Goal: Task Accomplishment & Management: Use online tool/utility

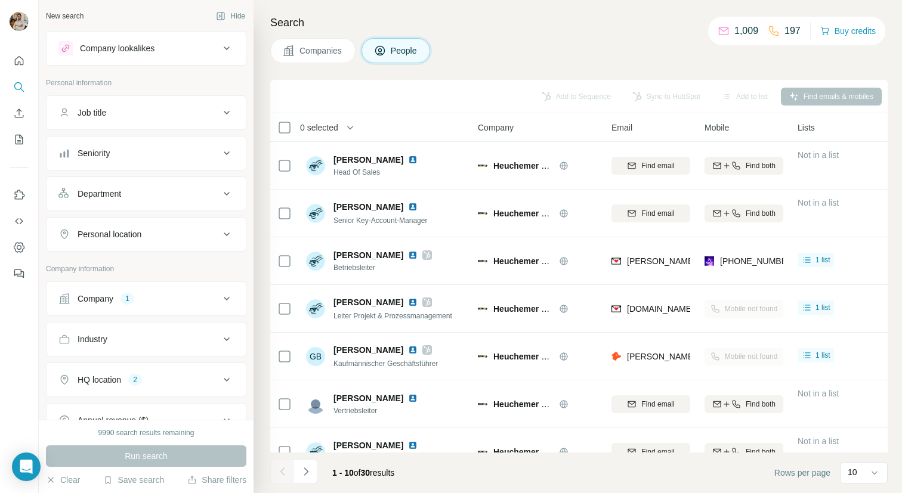
click at [150, 47] on div "Company lookalikes" at bounding box center [117, 48] width 75 height 12
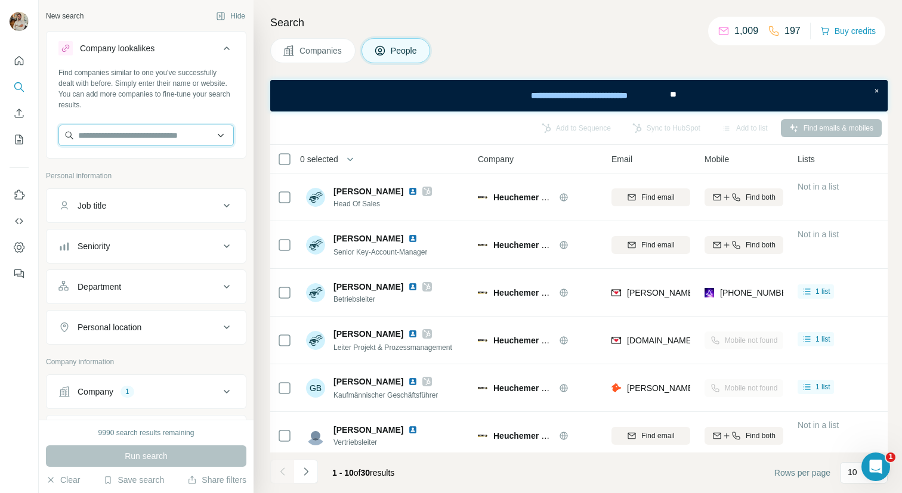
click at [131, 139] on input "text" at bounding box center [145, 135] width 175 height 21
paste input "**********"
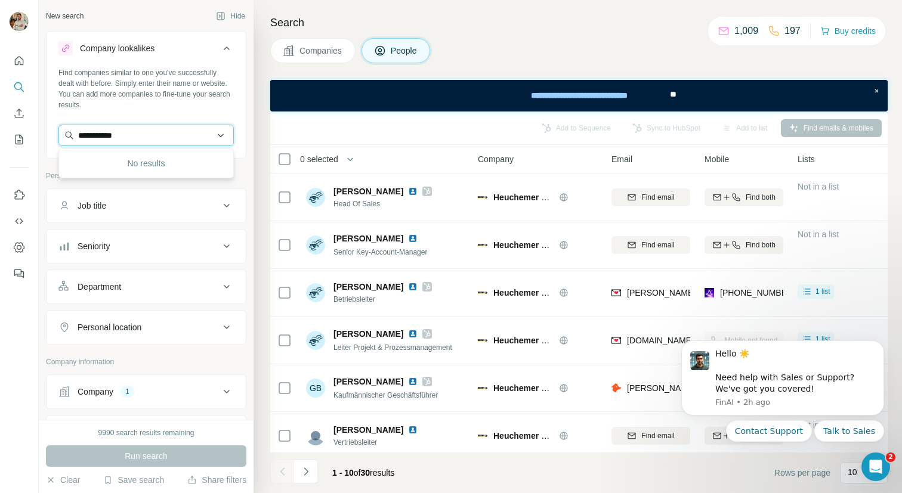
drag, startPoint x: 169, startPoint y: 133, endPoint x: 70, endPoint y: 130, distance: 99.0
click at [70, 130] on input "**********" at bounding box center [145, 135] width 175 height 21
paste input "**********"
paste input "text"
type input "**********"
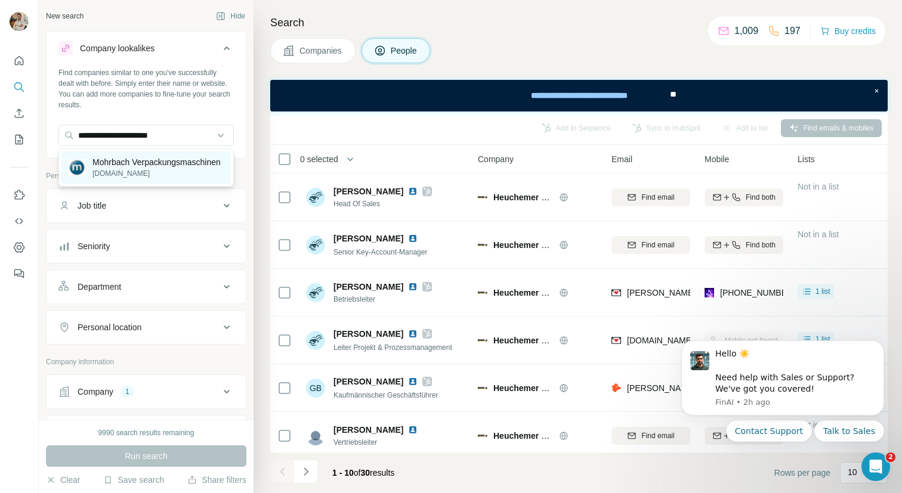
click at [159, 168] on p "Mohrbach Verpackungsmaschinen" at bounding box center [156, 162] width 128 height 12
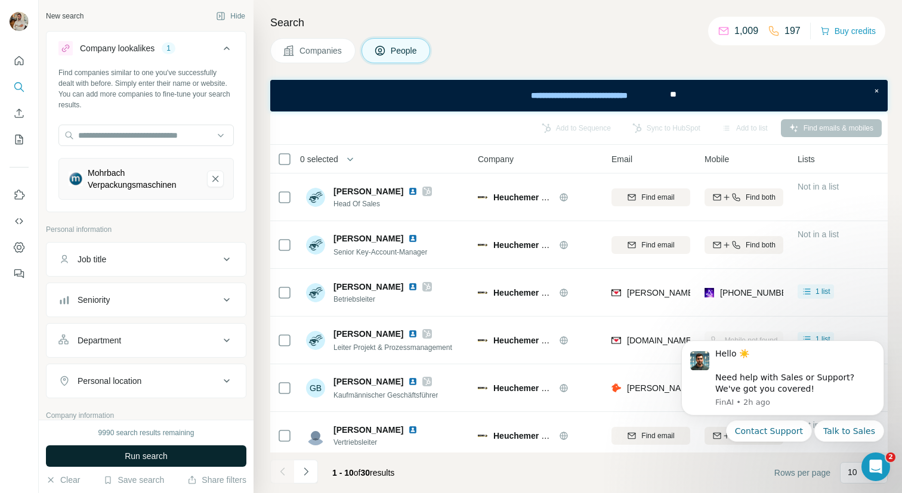
click at [171, 461] on button "Run search" at bounding box center [146, 455] width 200 height 21
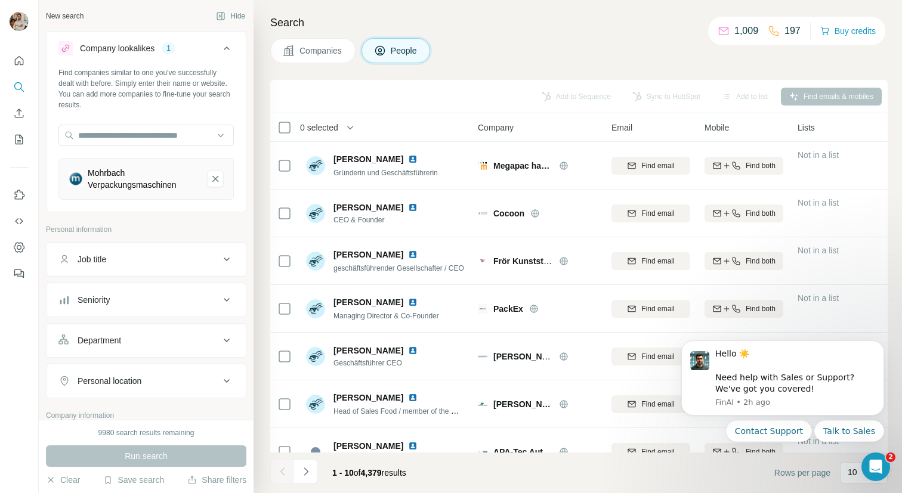
click at [336, 50] on span "Companies" at bounding box center [321, 51] width 44 height 12
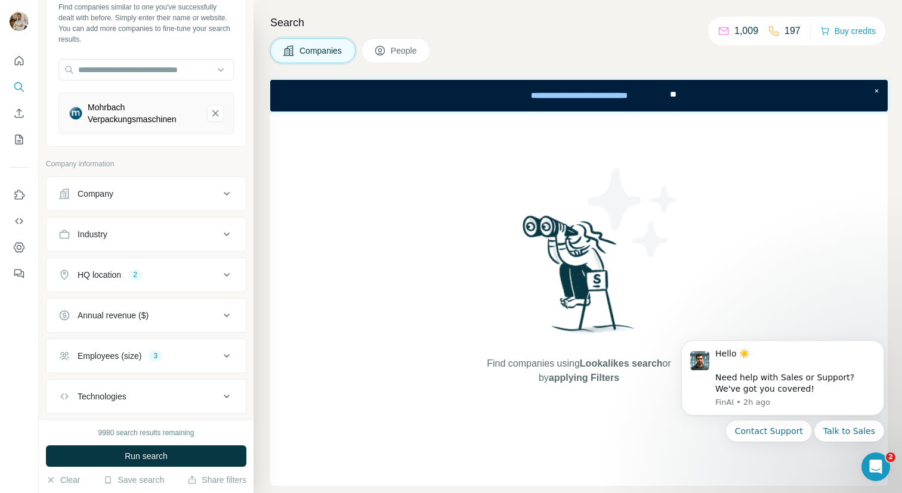
scroll to position [76, 0]
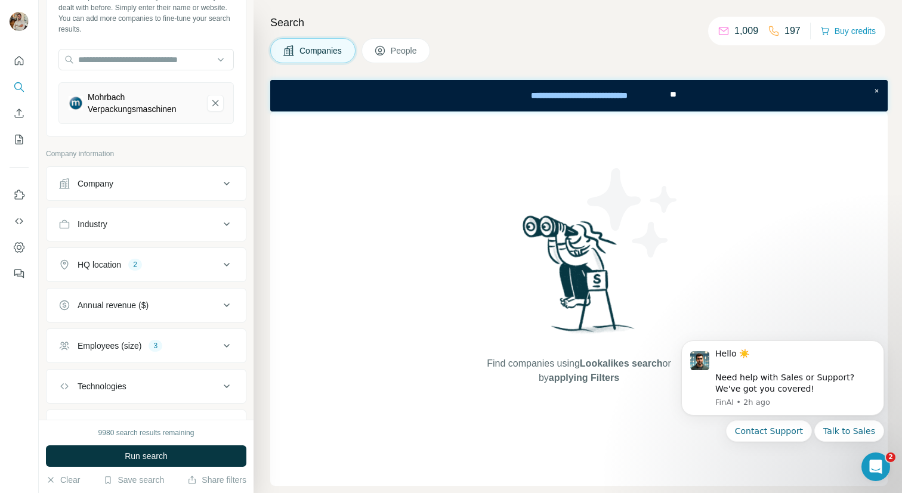
click at [154, 265] on div "HQ location 2" at bounding box center [138, 265] width 161 height 12
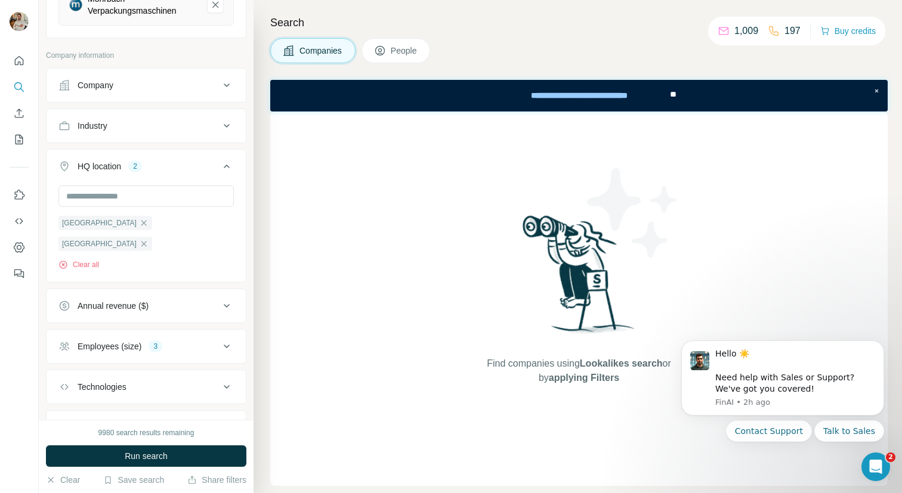
scroll to position [212, 0]
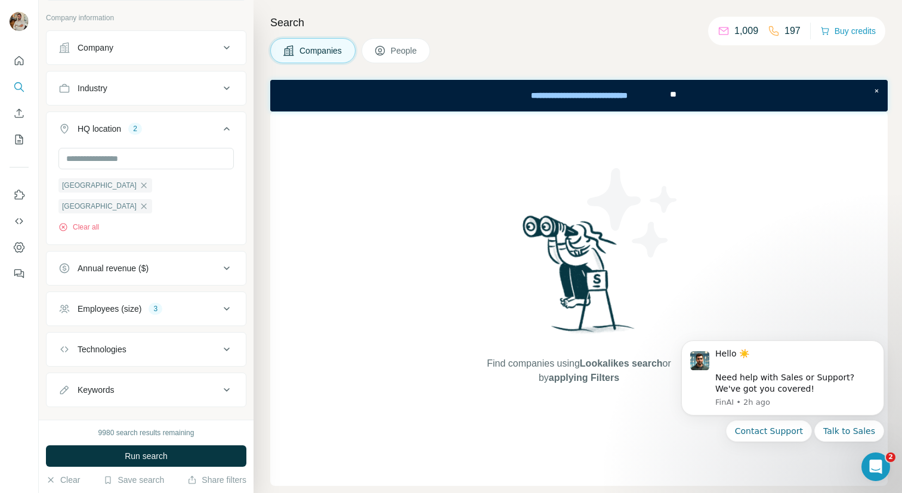
click at [149, 303] on div "Employees (size) 3" at bounding box center [138, 309] width 161 height 12
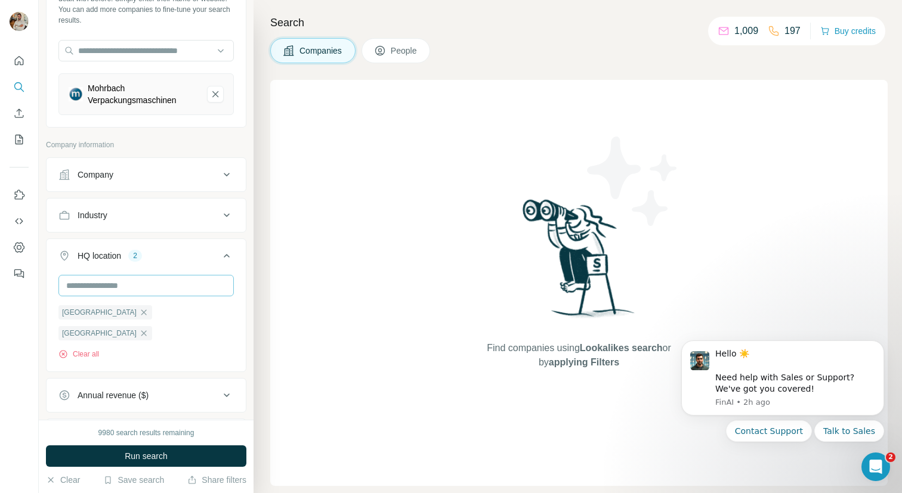
scroll to position [79, 0]
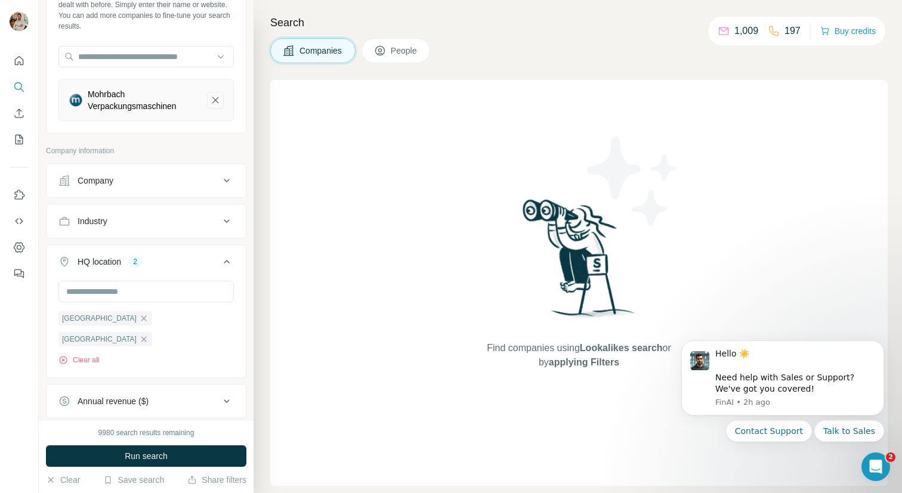
click at [213, 104] on icon "Mohrbach Verpackungsmaschinen-remove-button" at bounding box center [215, 100] width 11 height 12
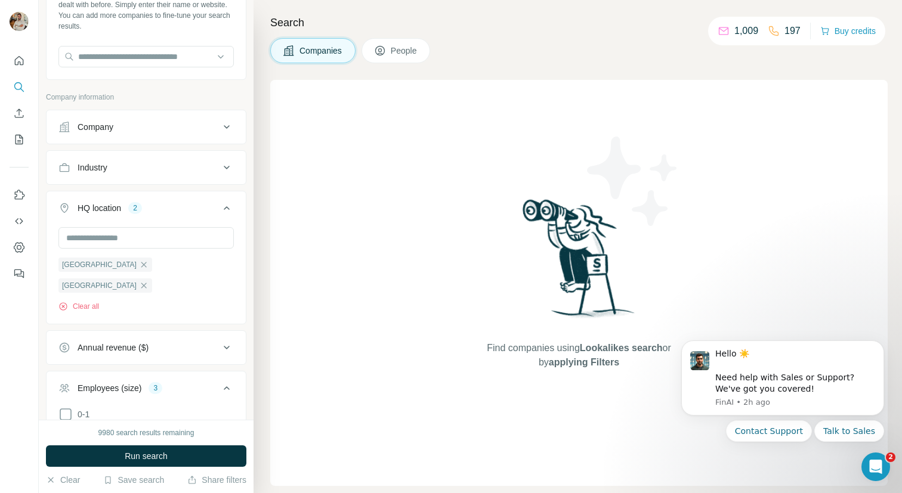
click at [131, 77] on div "Company lookalikes Find companies similar to one you've successfully dealt with…" at bounding box center [146, 16] width 200 height 128
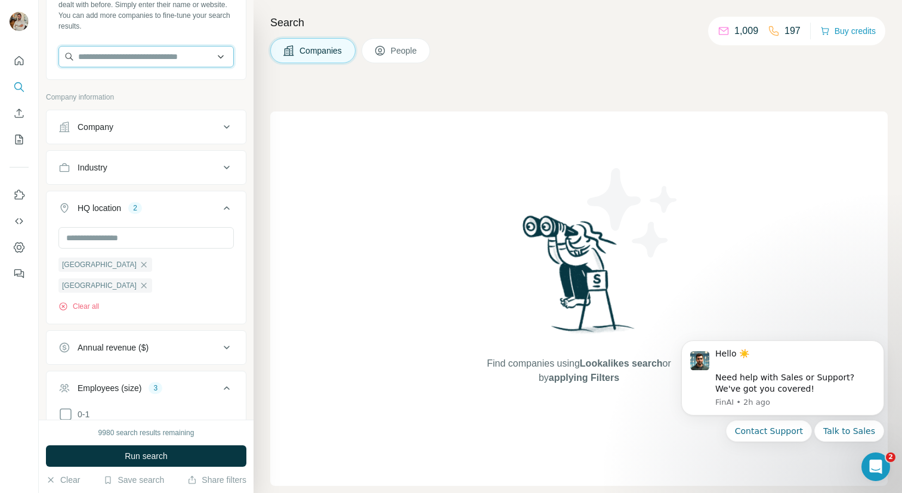
click at [121, 63] on input "text" at bounding box center [145, 56] width 175 height 21
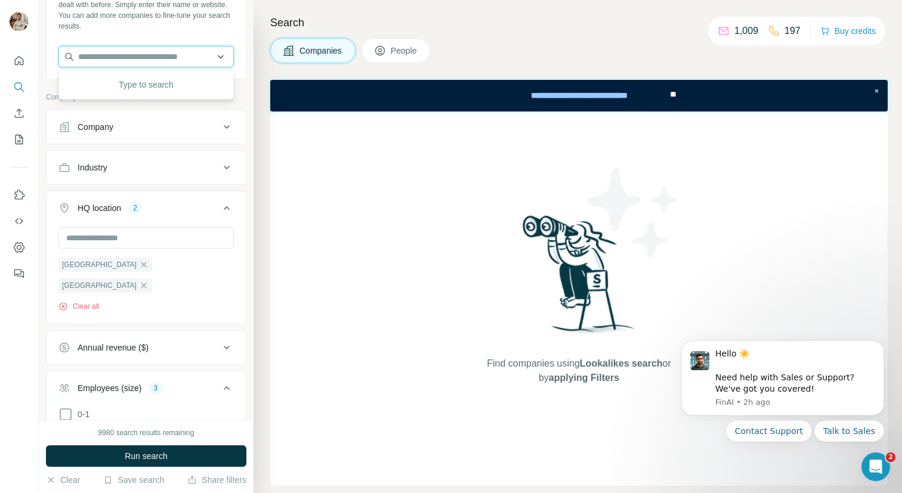
paste input "**********"
type input "**********"
click at [159, 75] on div "FreiLacke - [PERSON_NAME][DOMAIN_NAME]" at bounding box center [145, 89] width 169 height 32
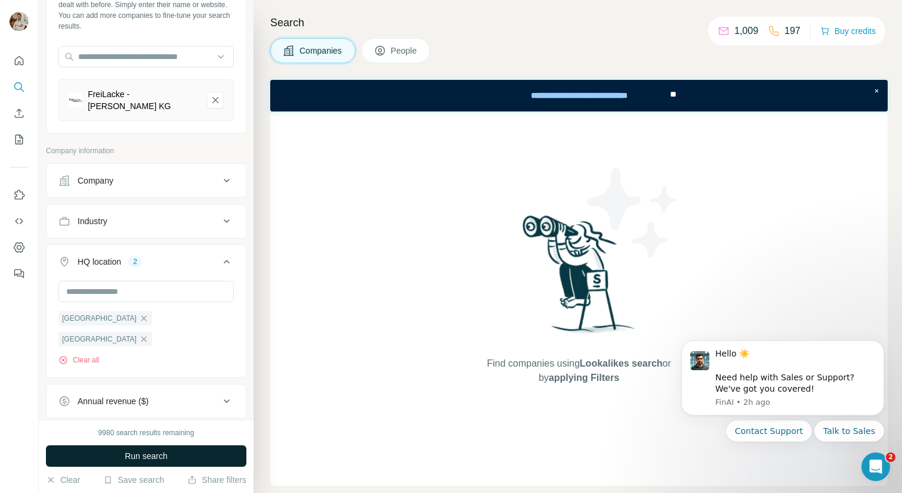
click at [169, 464] on button "Run search" at bounding box center [146, 455] width 200 height 21
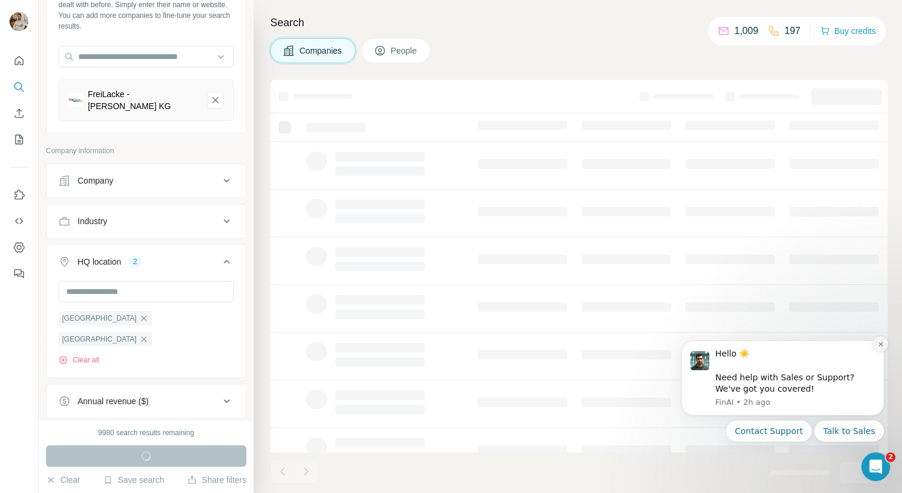
click at [881, 342] on icon "Dismiss notification" at bounding box center [880, 344] width 4 height 4
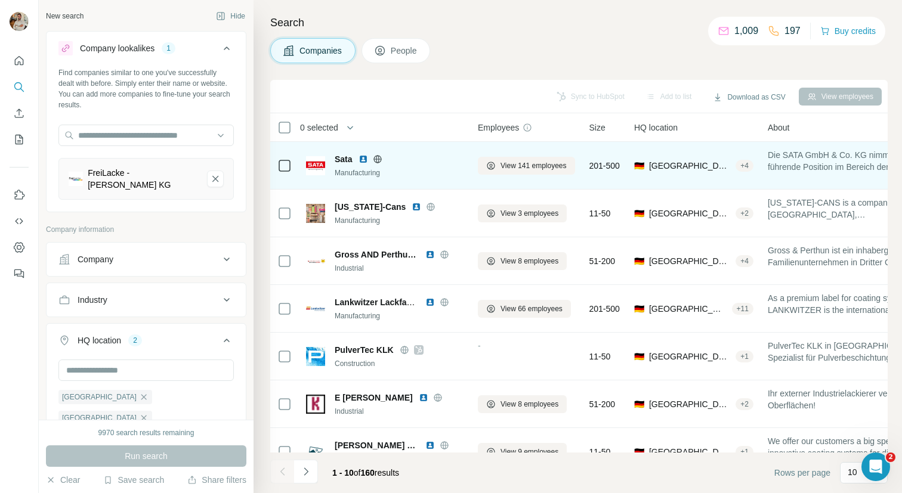
click at [374, 160] on icon at bounding box center [378, 159] width 10 height 10
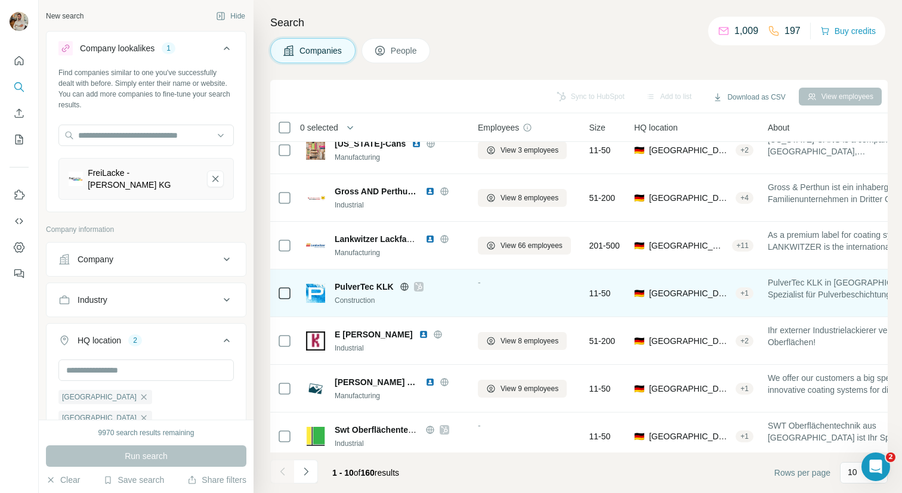
scroll to position [70, 0]
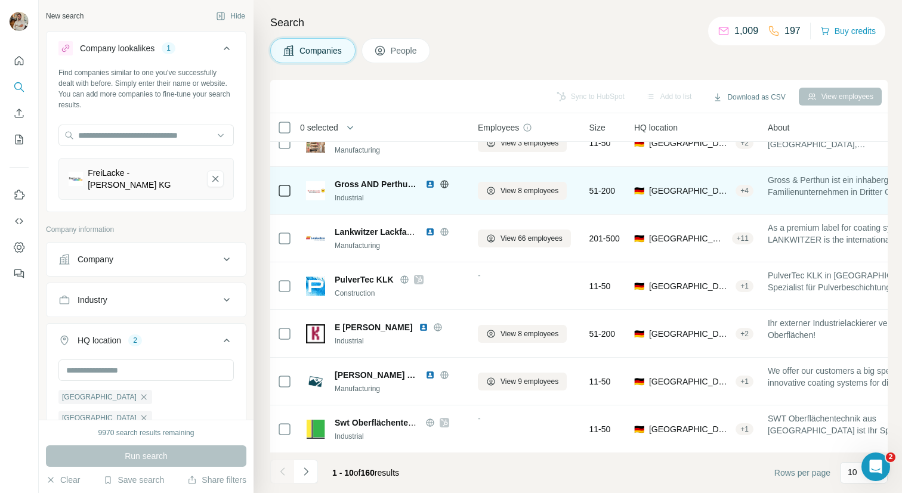
click at [443, 183] on icon at bounding box center [443, 184] width 3 height 8
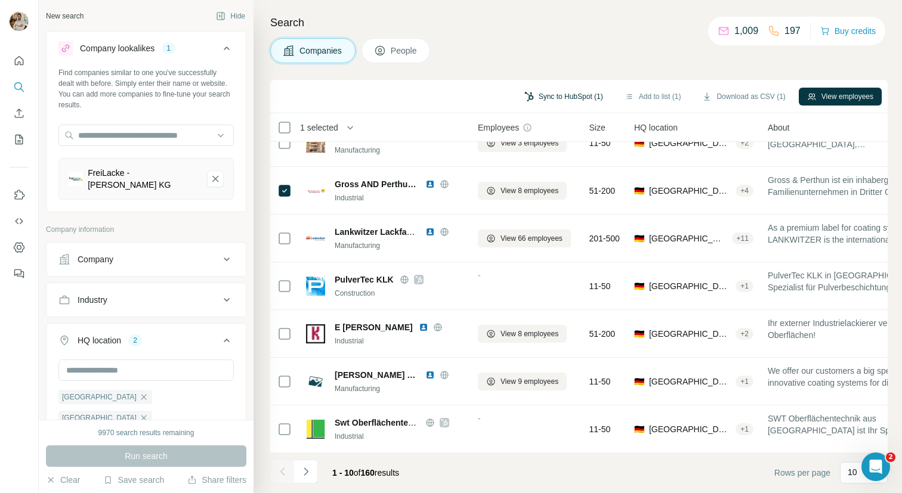
click at [535, 94] on button "Sync to HubSpot (1)" at bounding box center [563, 97] width 95 height 18
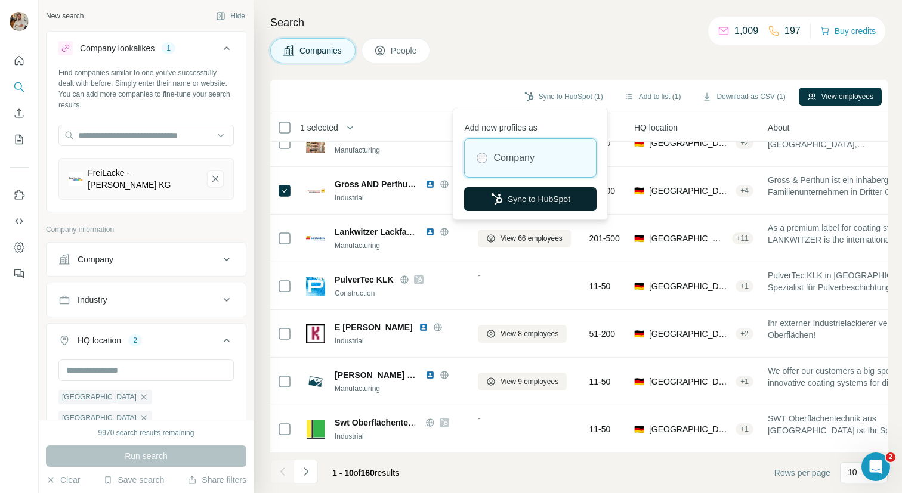
click at [521, 202] on button "Sync to HubSpot" at bounding box center [530, 199] width 132 height 24
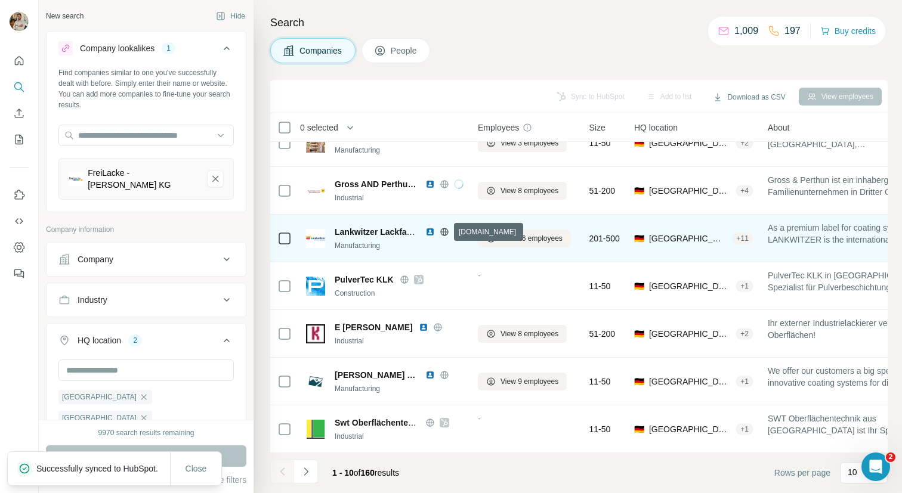
click at [444, 232] on icon at bounding box center [444, 232] width 10 height 10
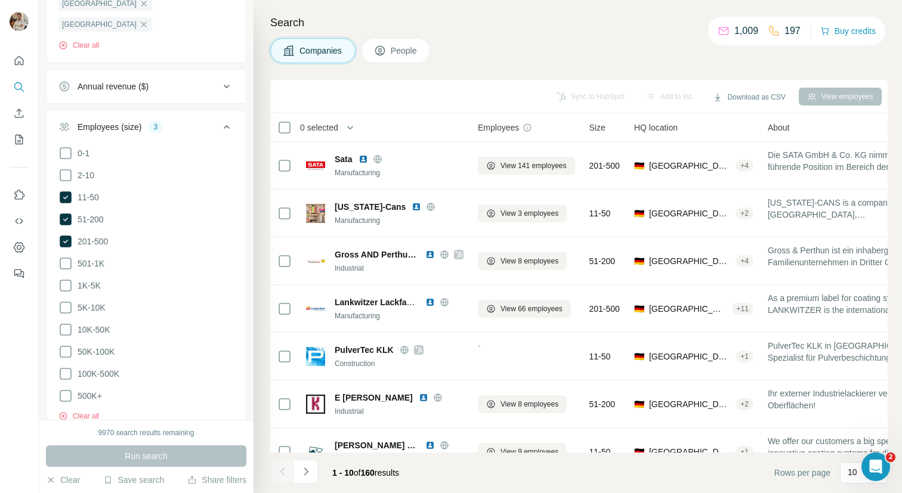
scroll to position [401, 0]
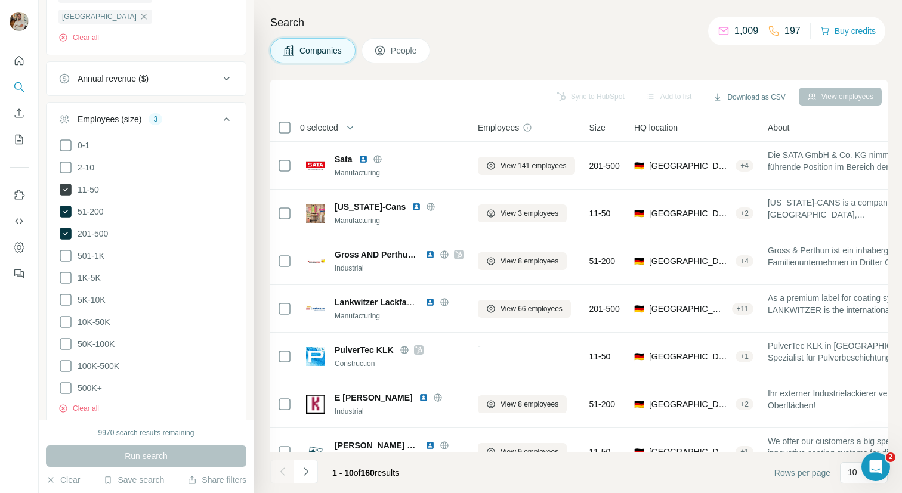
click at [66, 182] on icon at bounding box center [65, 189] width 14 height 14
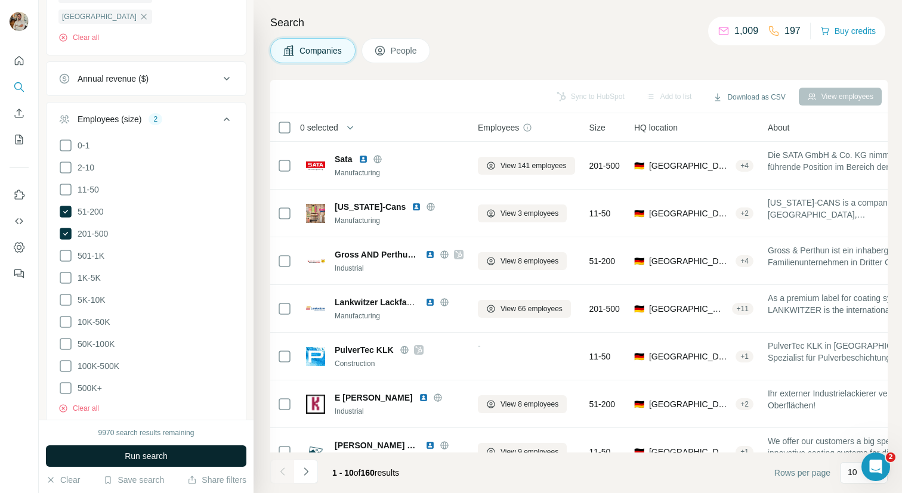
click at [184, 456] on button "Run search" at bounding box center [146, 455] width 200 height 21
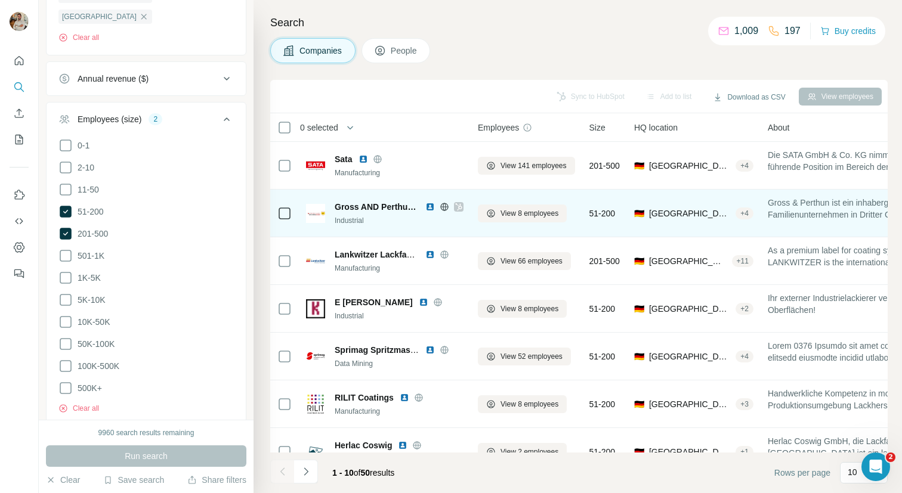
scroll to position [166, 0]
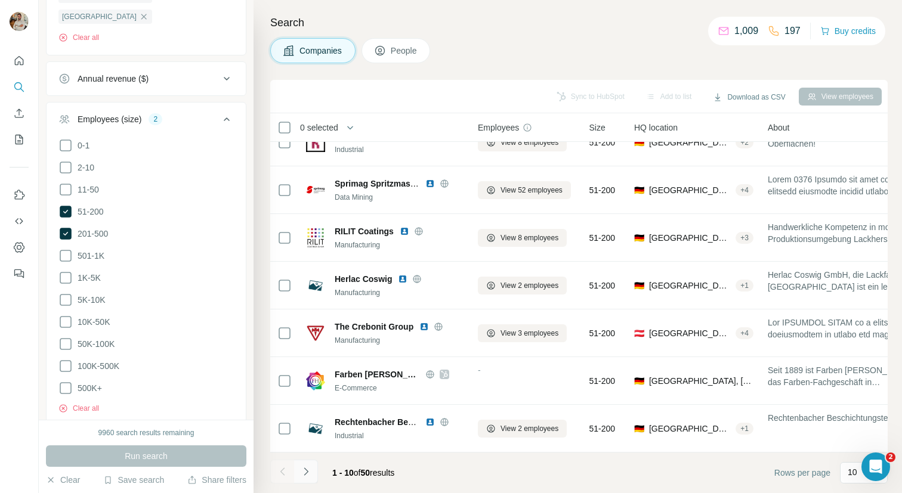
click at [311, 470] on icon "Navigate to next page" at bounding box center [306, 472] width 12 height 12
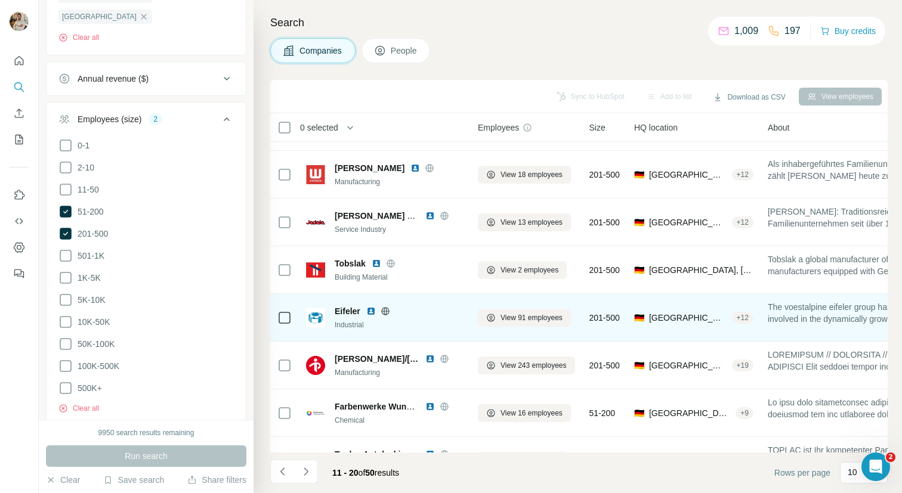
scroll to position [0, 0]
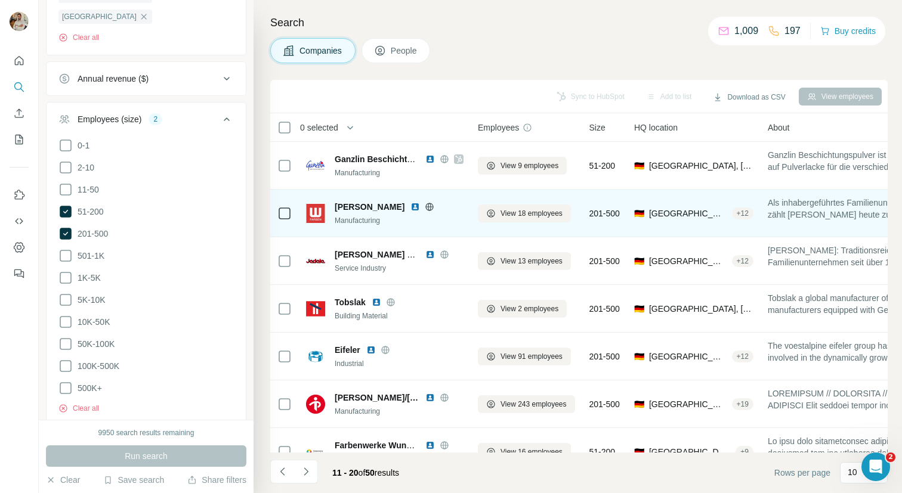
click at [428, 206] on icon at bounding box center [429, 207] width 3 height 8
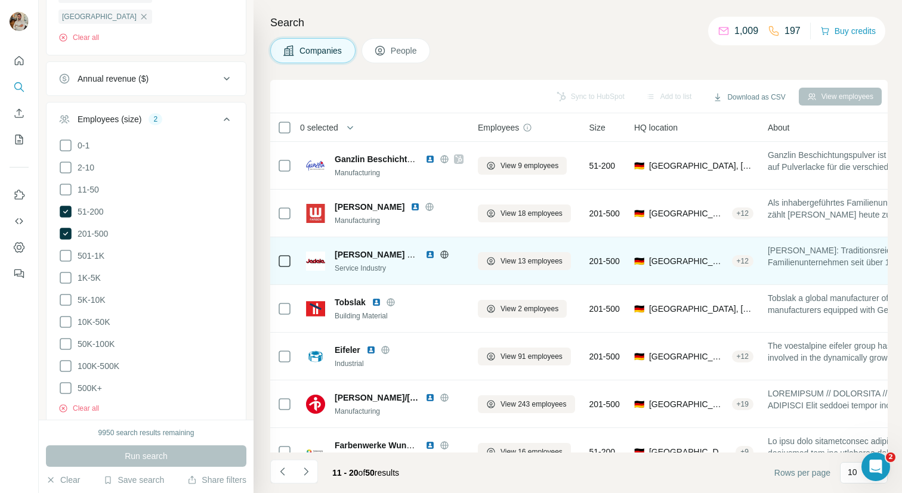
scroll to position [166, 0]
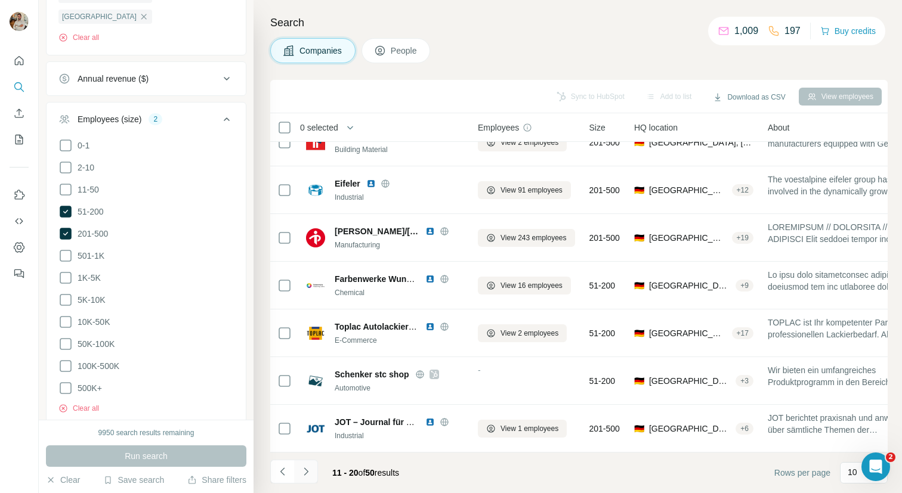
click at [311, 466] on icon "Navigate to next page" at bounding box center [306, 472] width 12 height 12
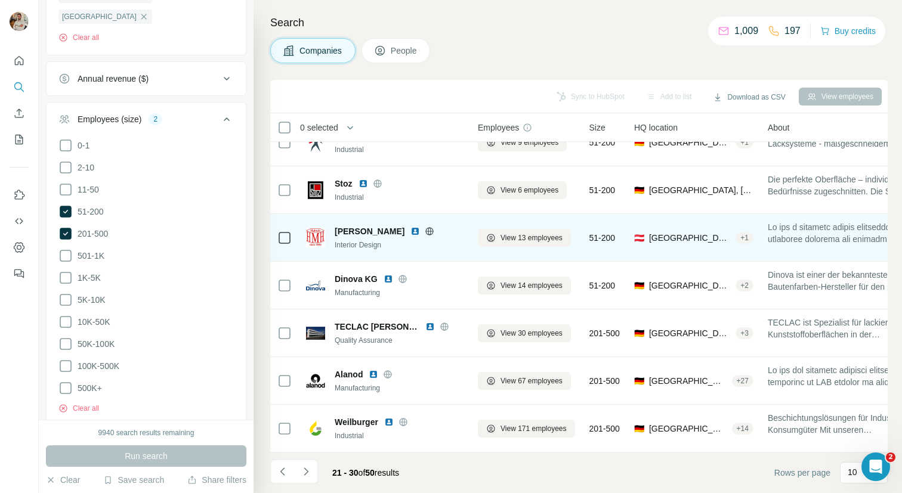
click at [444, 247] on div "Interior Design" at bounding box center [399, 245] width 129 height 11
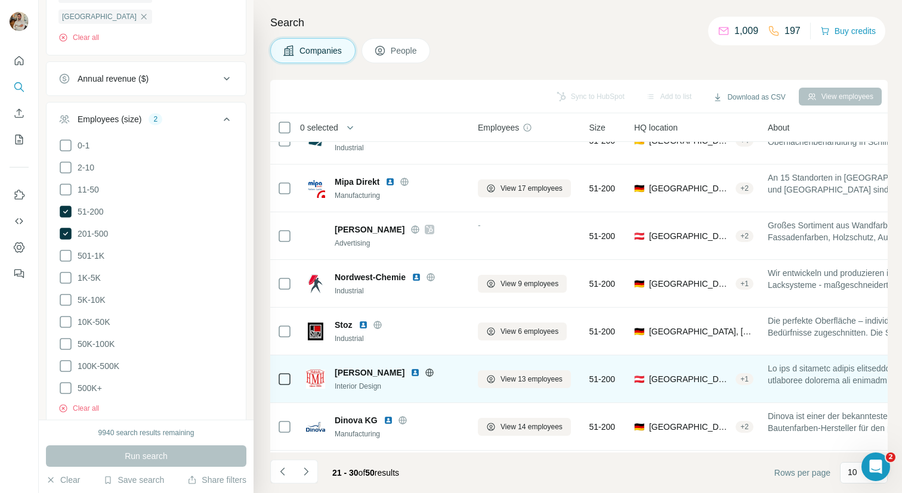
scroll to position [0, 0]
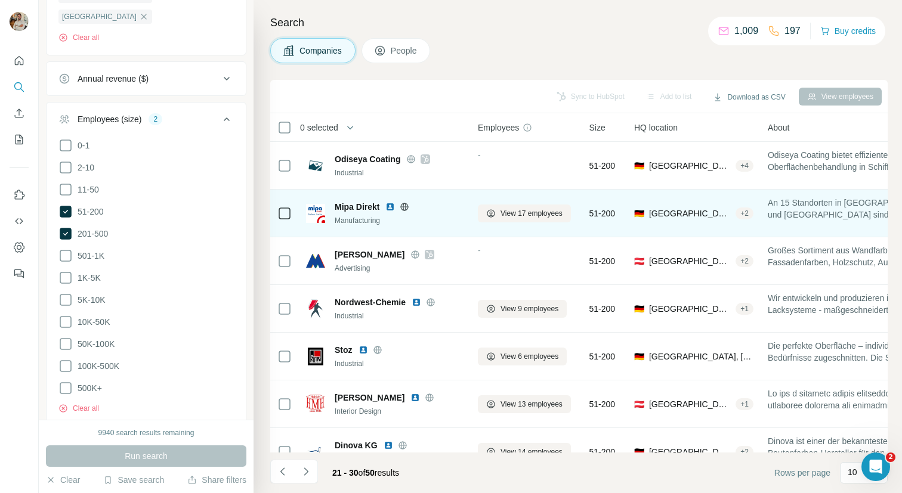
click at [405, 208] on icon at bounding box center [405, 207] width 10 height 10
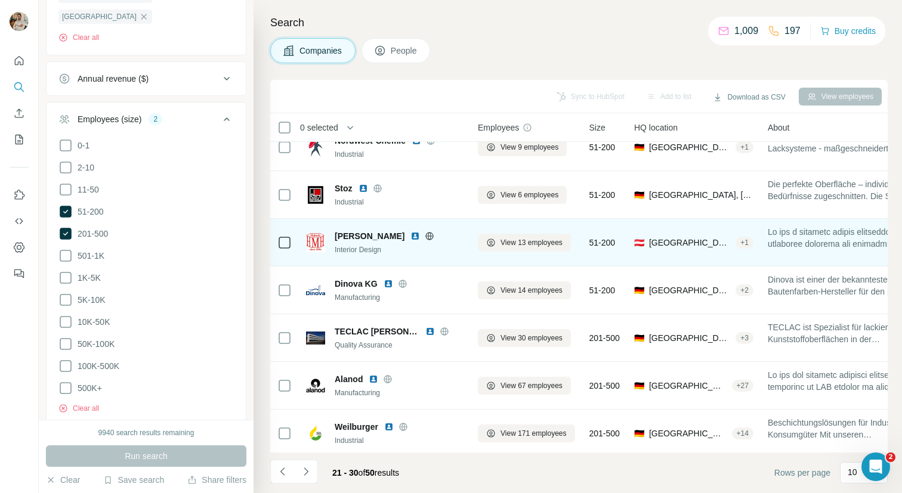
scroll to position [166, 0]
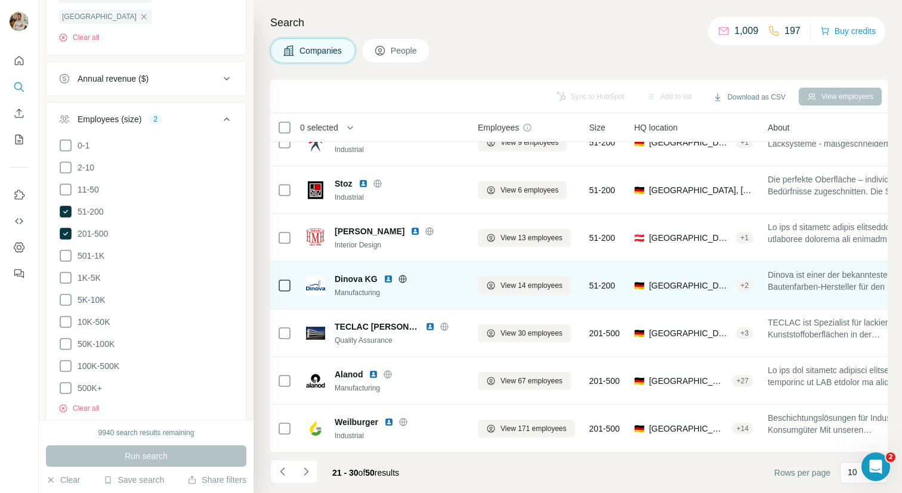
click at [403, 282] on icon at bounding box center [403, 279] width 10 height 10
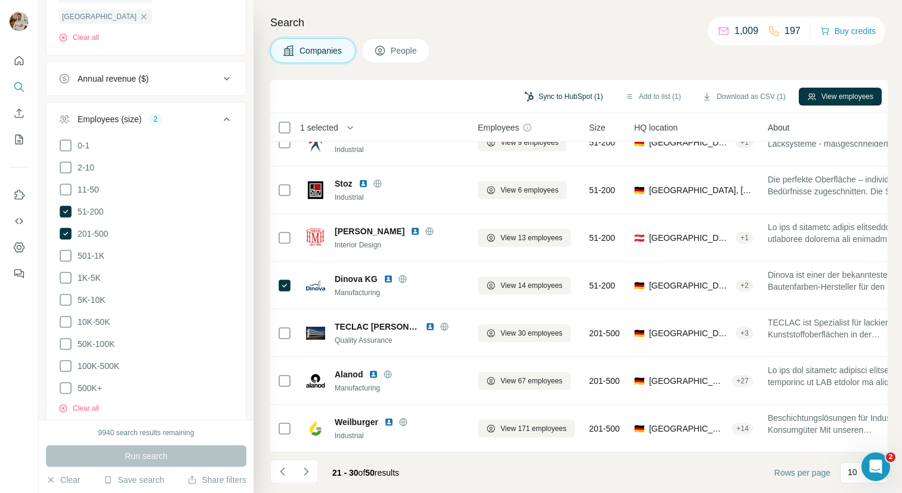
click at [543, 92] on button "Sync to HubSpot (1)" at bounding box center [563, 97] width 95 height 18
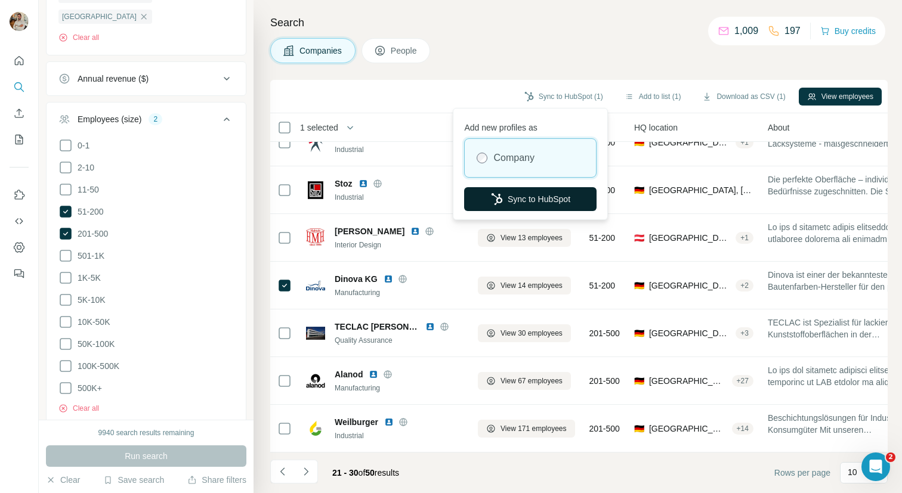
click at [525, 190] on button "Sync to HubSpot" at bounding box center [530, 199] width 132 height 24
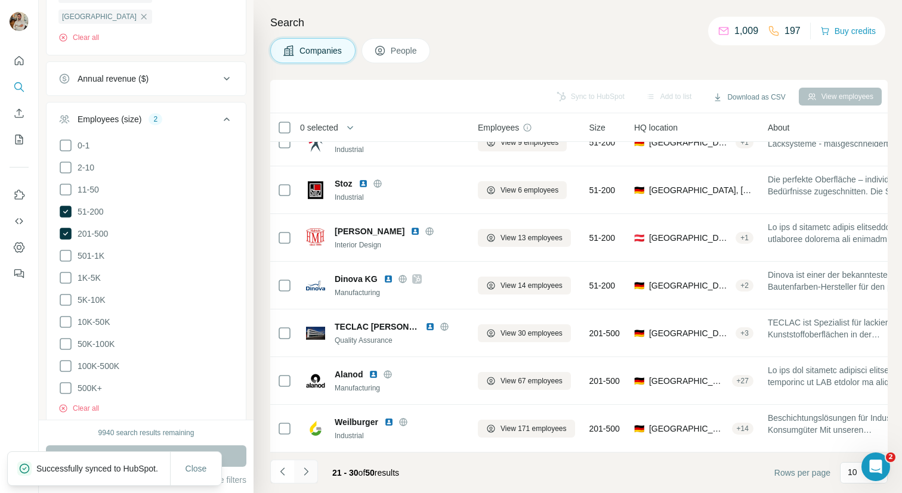
click at [306, 474] on icon "Navigate to next page" at bounding box center [306, 472] width 12 height 12
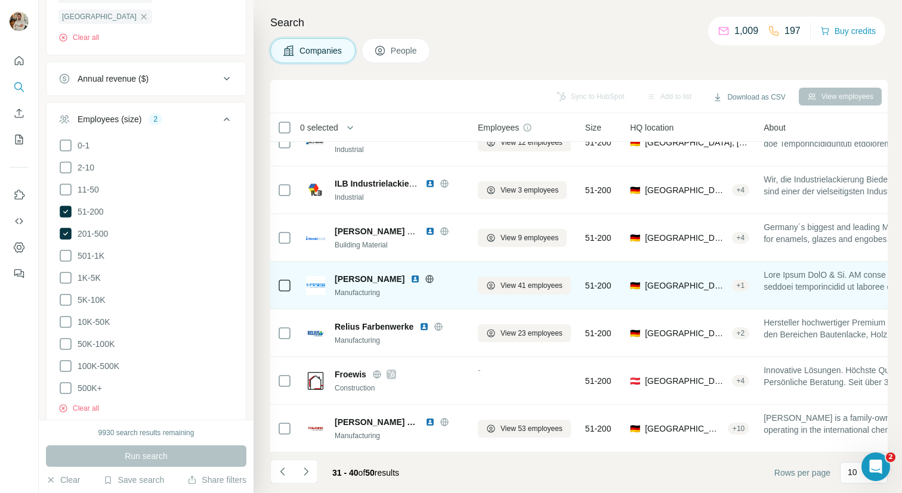
click at [428, 278] on icon at bounding box center [429, 279] width 3 height 8
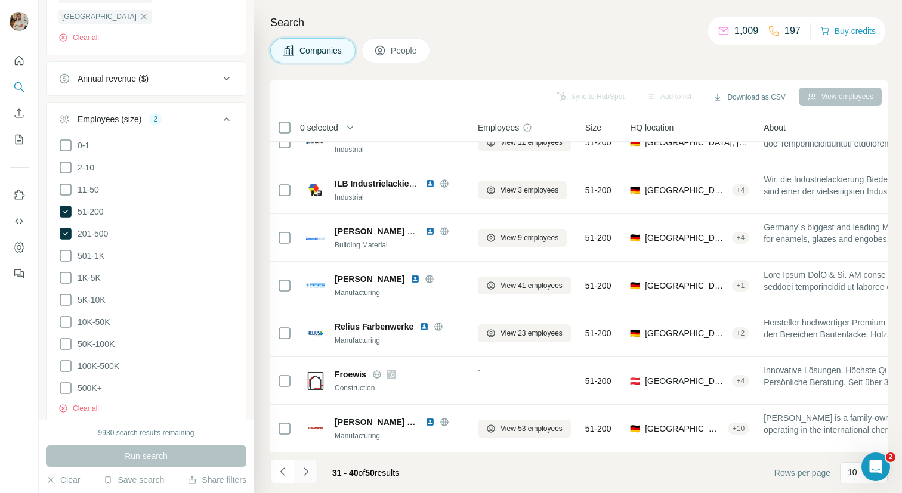
click at [308, 480] on button "Navigate to next page" at bounding box center [306, 472] width 24 height 24
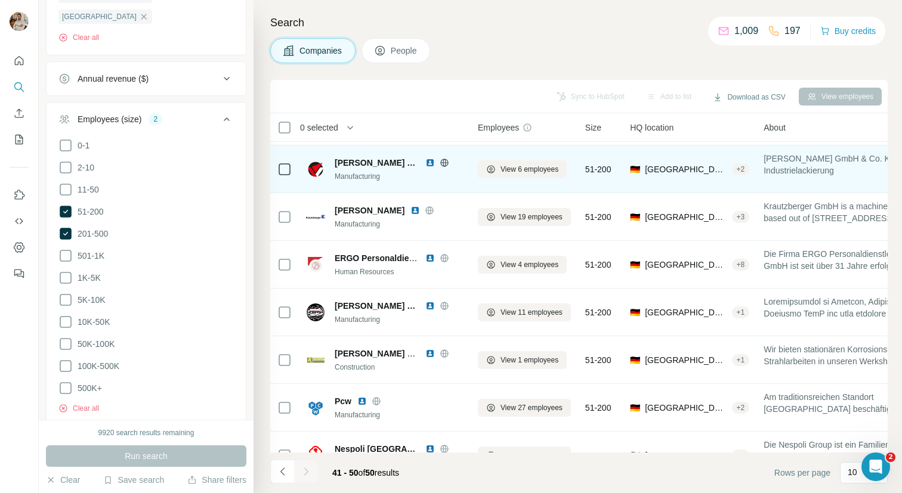
scroll to position [107, 0]
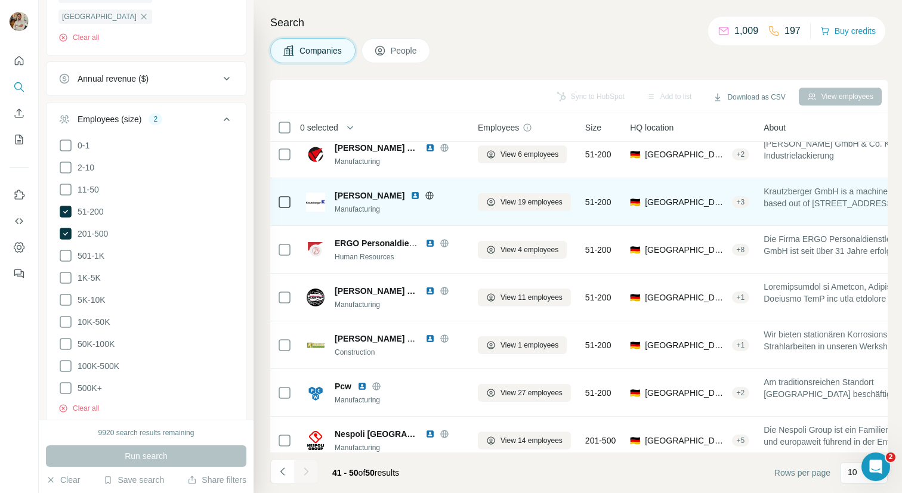
click at [425, 196] on icon at bounding box center [430, 196] width 10 height 10
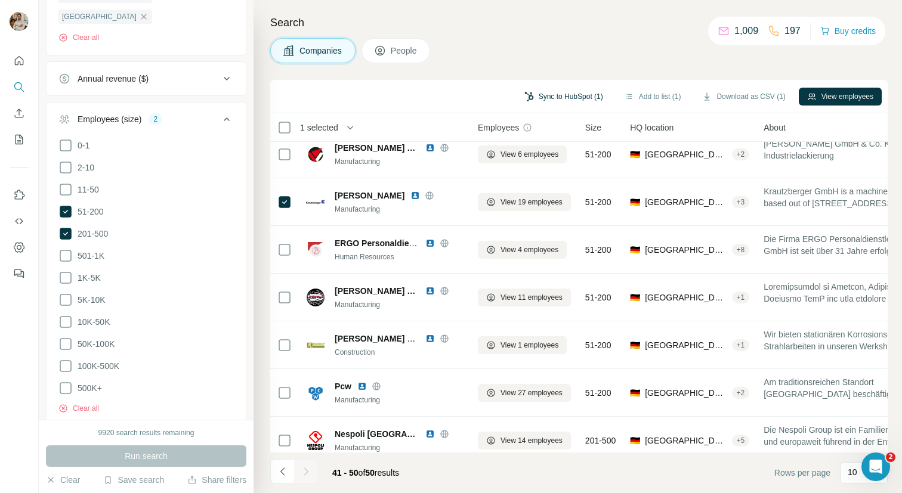
click at [583, 100] on button "Sync to HubSpot (1)" at bounding box center [563, 97] width 95 height 18
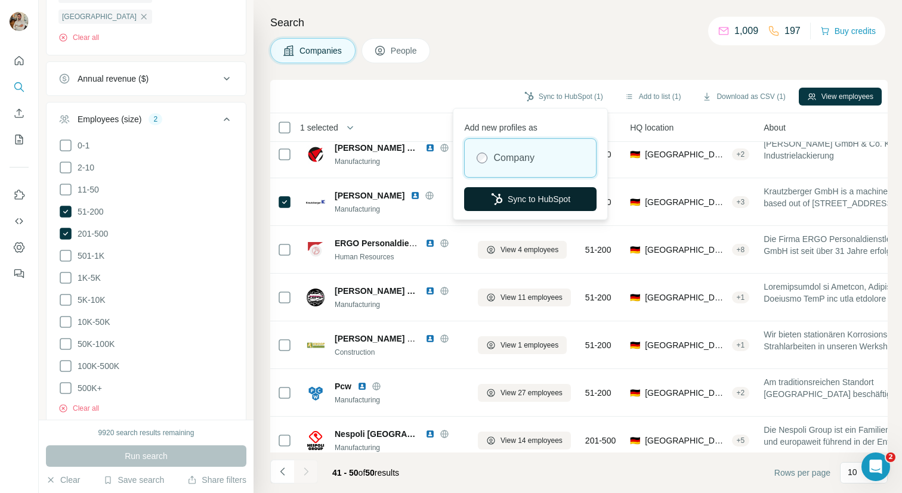
click at [526, 194] on button "Sync to HubSpot" at bounding box center [530, 199] width 132 height 24
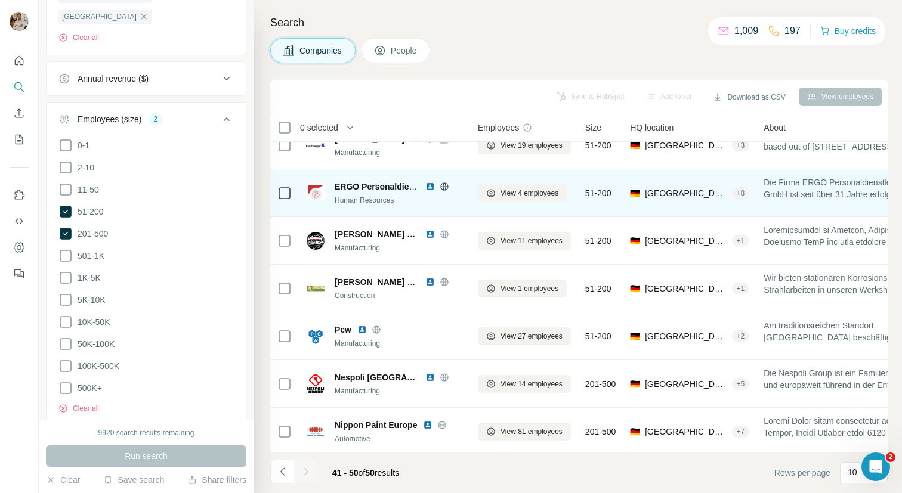
scroll to position [166, 0]
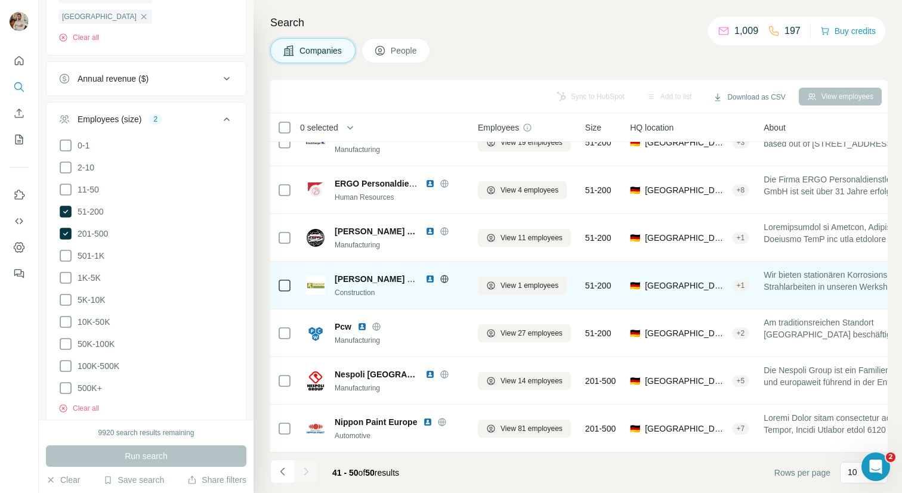
click at [441, 277] on icon at bounding box center [444, 279] width 10 height 10
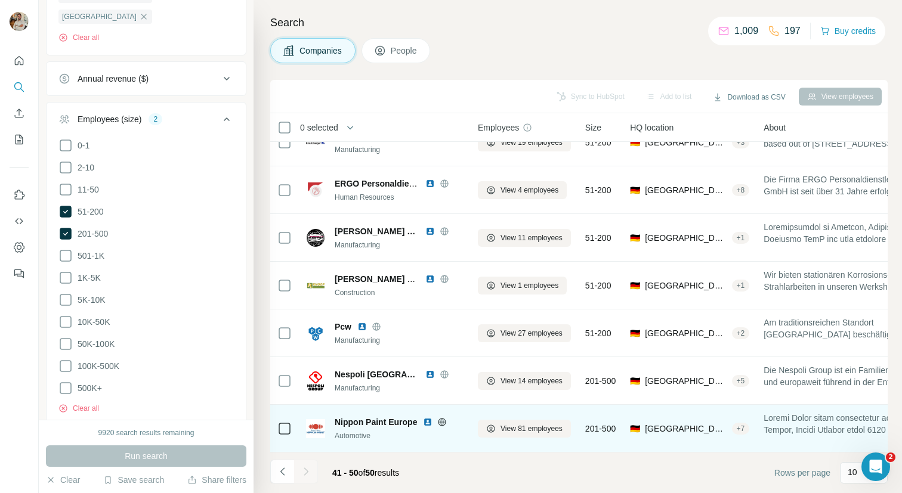
click at [441, 422] on icon at bounding box center [442, 422] width 3 height 8
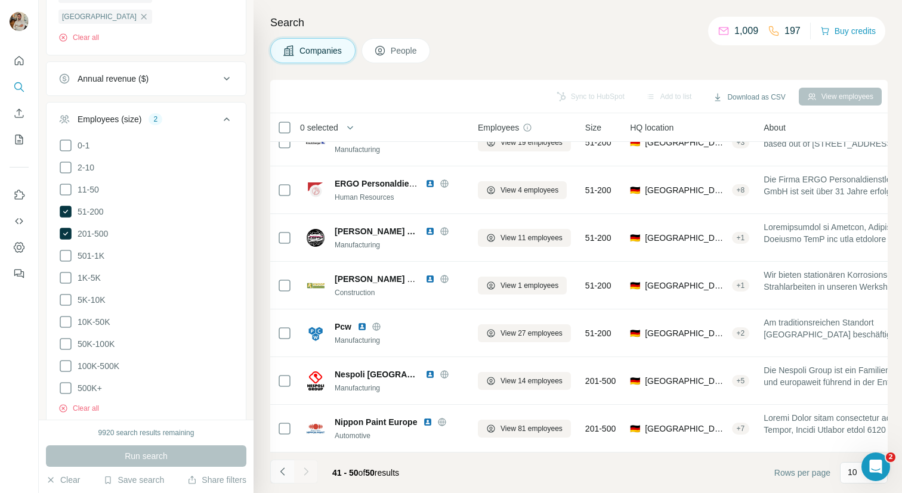
click at [281, 477] on icon "Navigate to previous page" at bounding box center [283, 472] width 12 height 12
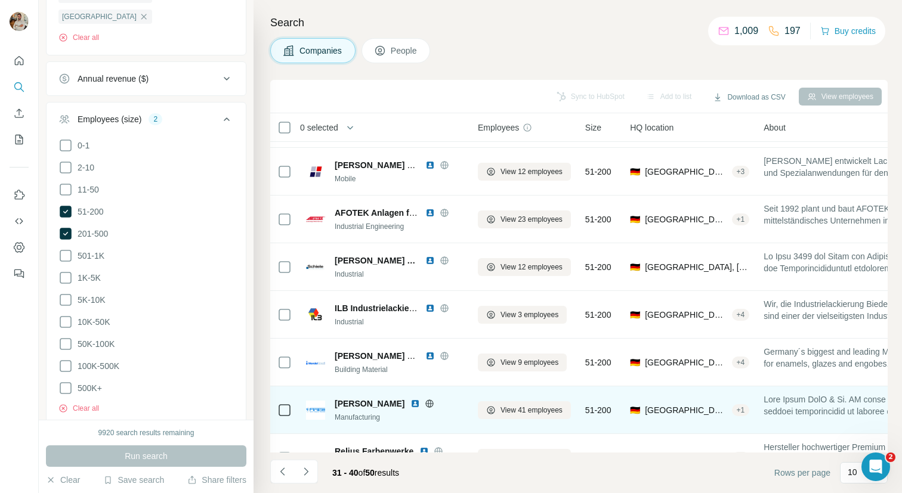
scroll to position [0, 0]
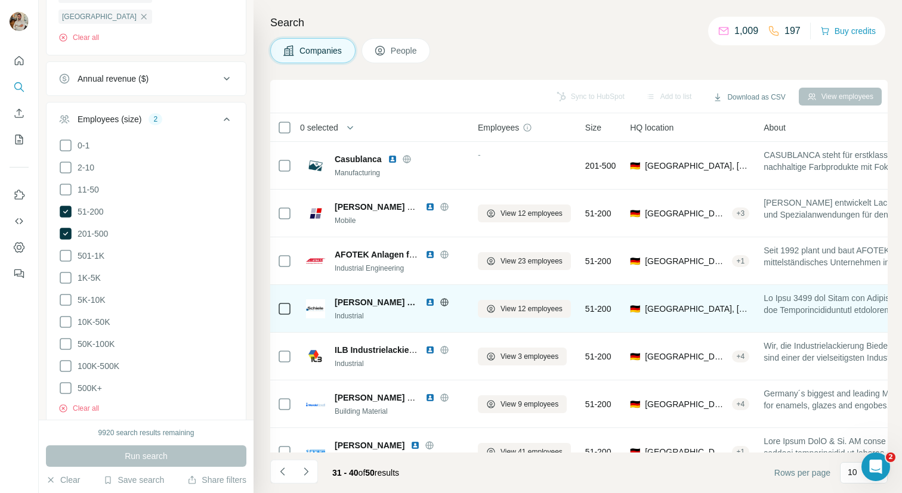
click at [446, 303] on icon at bounding box center [444, 303] width 10 height 10
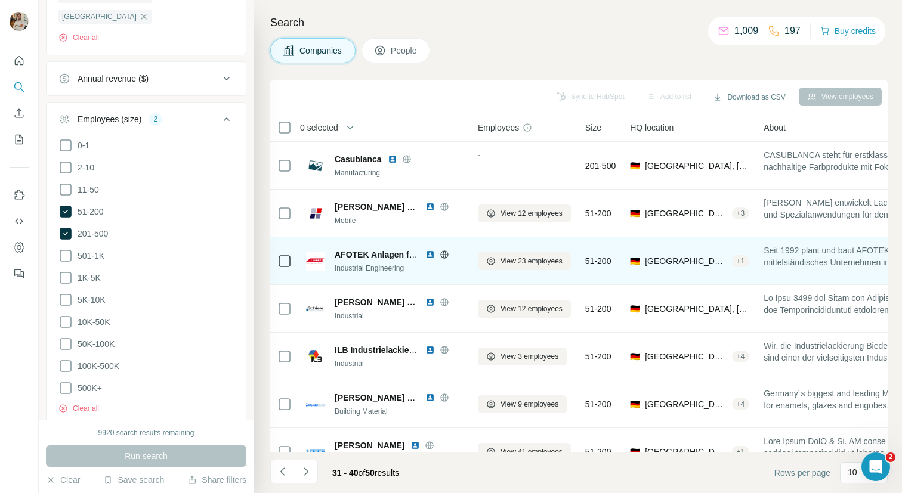
click at [444, 255] on icon at bounding box center [444, 255] width 10 height 10
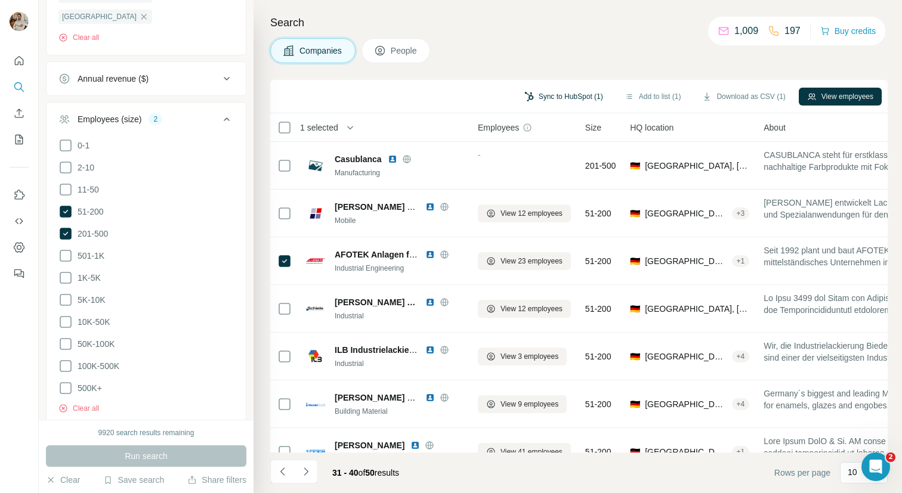
click at [553, 96] on button "Sync to HubSpot (1)" at bounding box center [563, 97] width 95 height 18
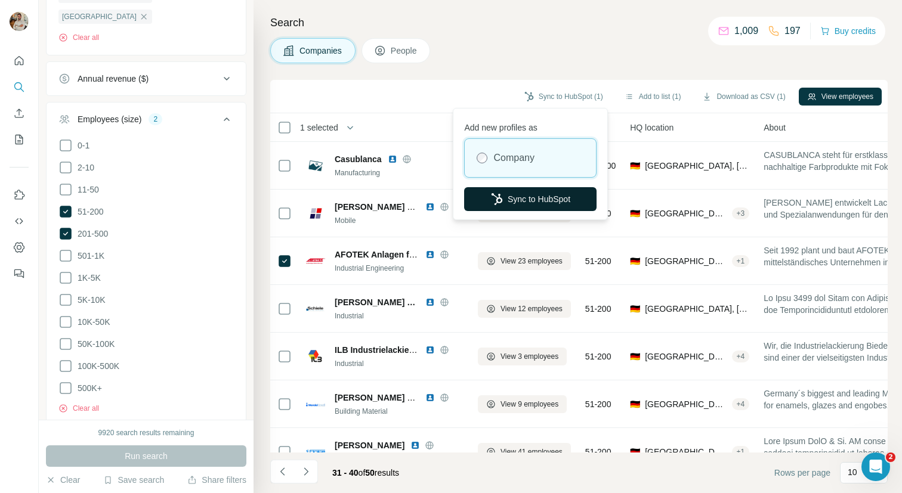
click at [522, 196] on button "Sync to HubSpot" at bounding box center [530, 199] width 132 height 24
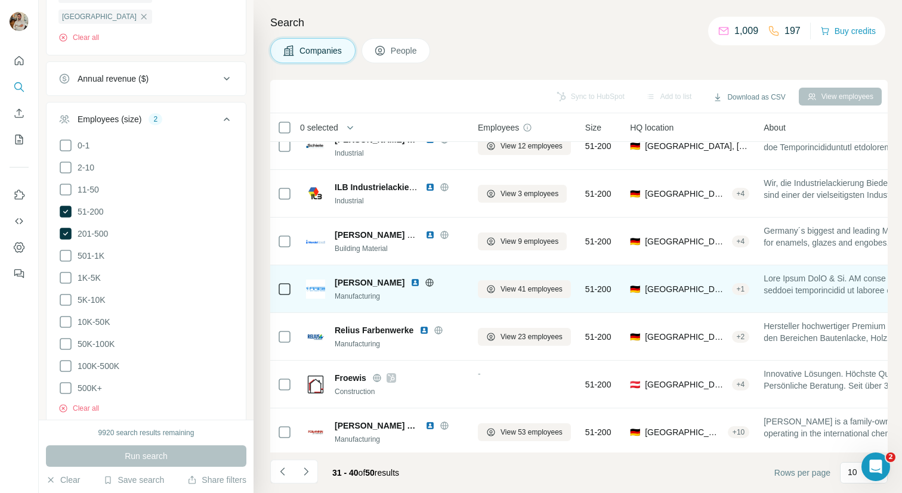
scroll to position [166, 0]
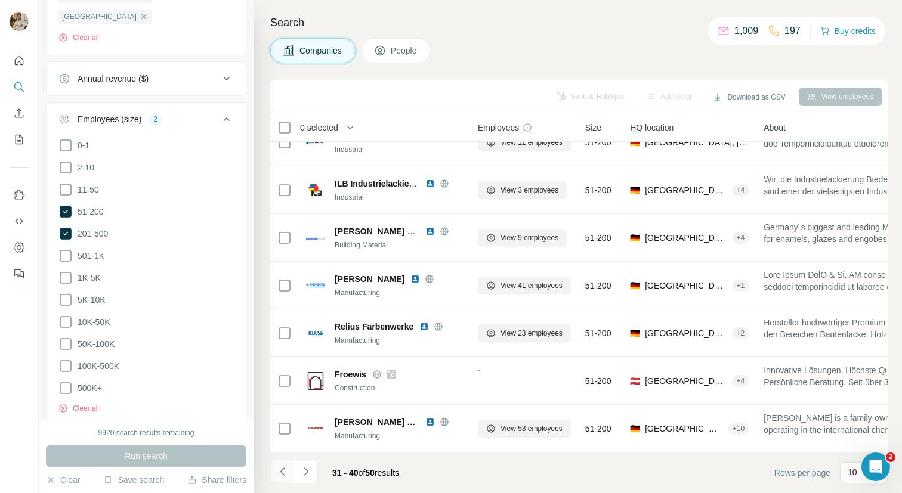
click at [283, 469] on icon "Navigate to previous page" at bounding box center [282, 471] width 4 height 8
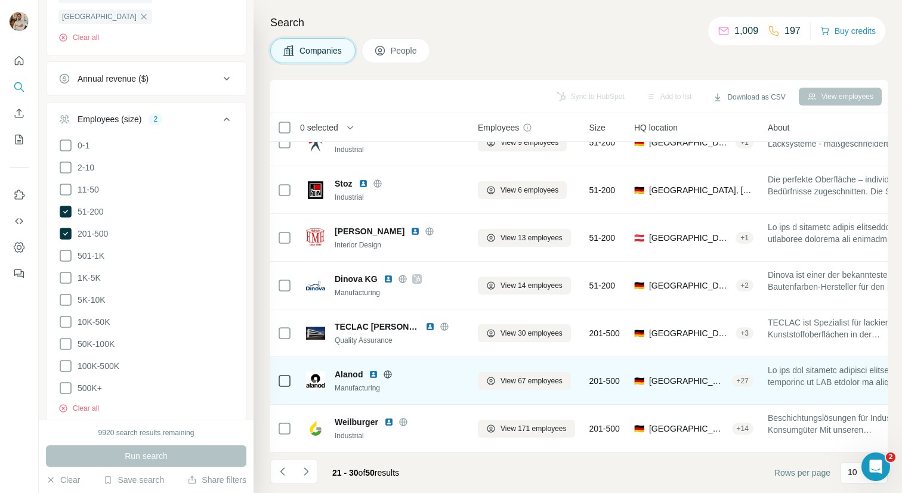
click at [390, 376] on icon at bounding box center [388, 374] width 8 height 8
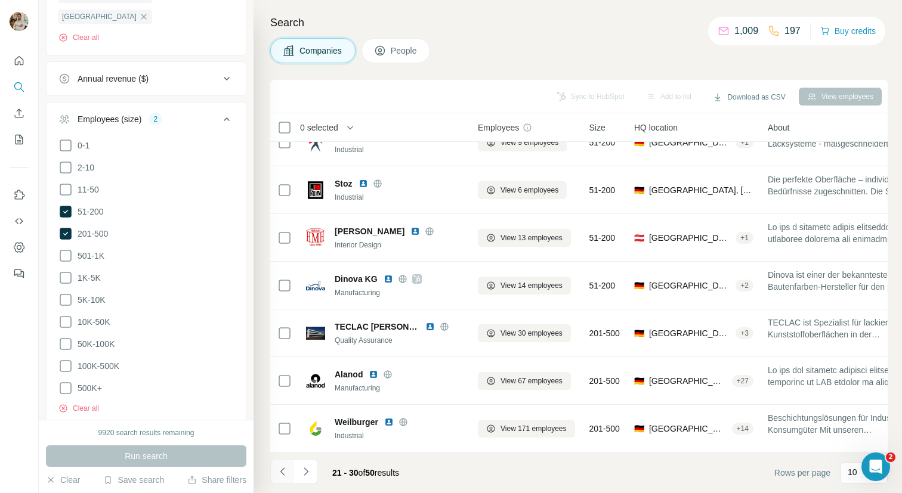
click at [277, 474] on icon "Navigate to previous page" at bounding box center [283, 472] width 12 height 12
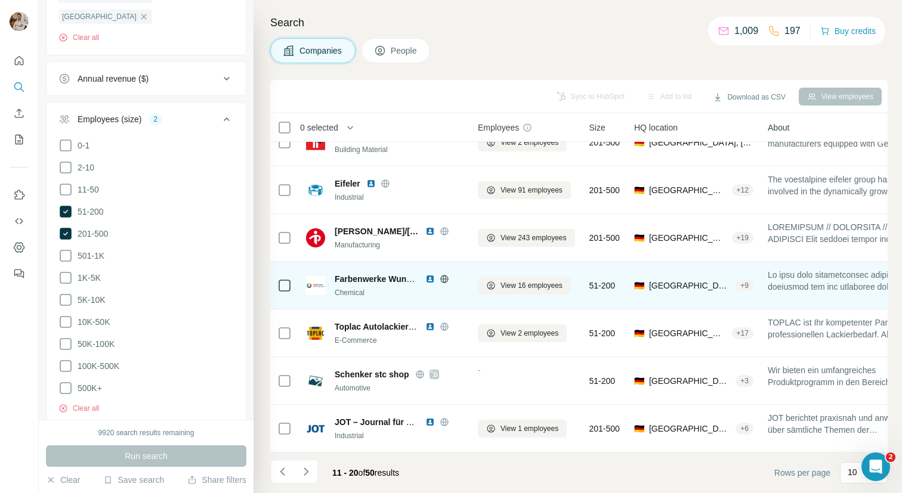
click at [442, 278] on icon at bounding box center [444, 278] width 8 height 1
click at [445, 276] on icon at bounding box center [444, 279] width 10 height 10
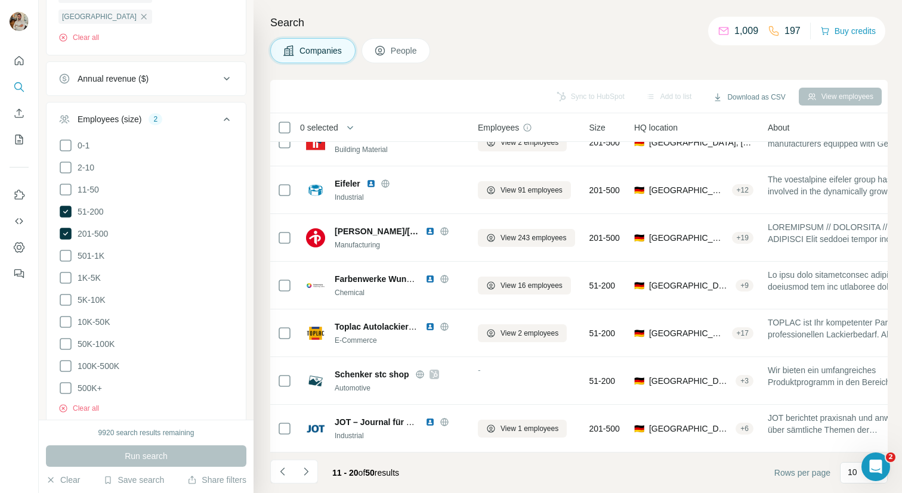
click at [268, 463] on div "Search Companies People Sync to HubSpot Add to list Download as CSV View employ…" at bounding box center [577, 246] width 648 height 493
click at [280, 473] on icon "Navigate to previous page" at bounding box center [283, 472] width 12 height 12
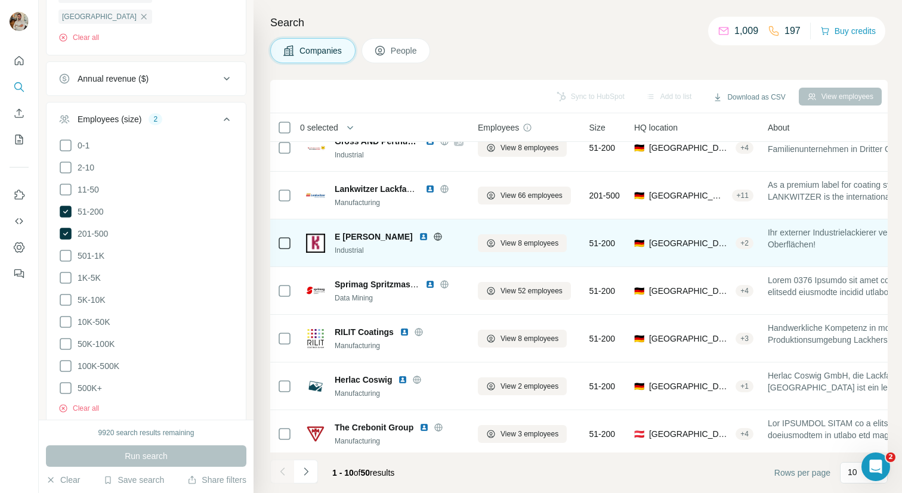
scroll to position [39, 0]
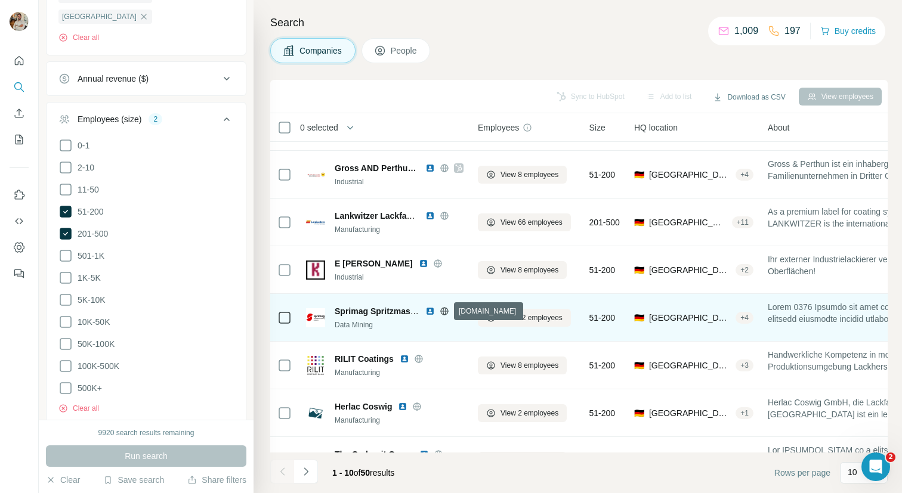
click at [443, 312] on icon at bounding box center [444, 311] width 10 height 10
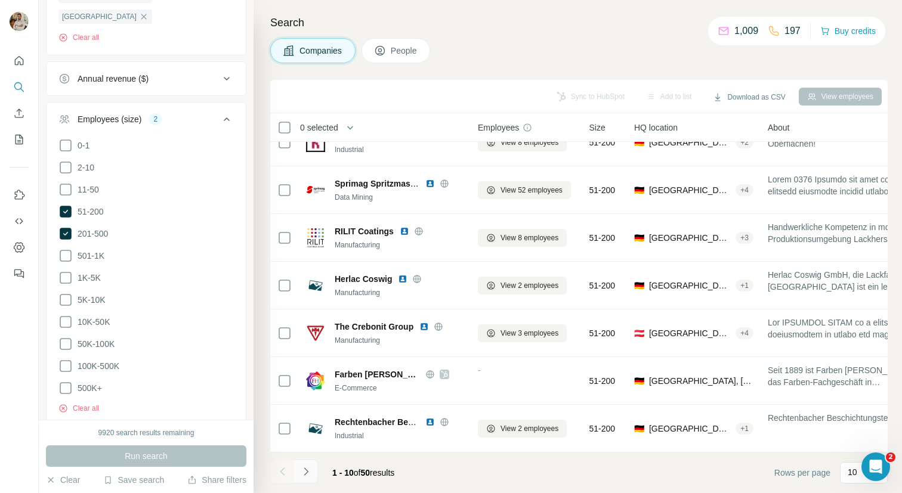
click at [311, 469] on icon "Navigate to next page" at bounding box center [306, 472] width 12 height 12
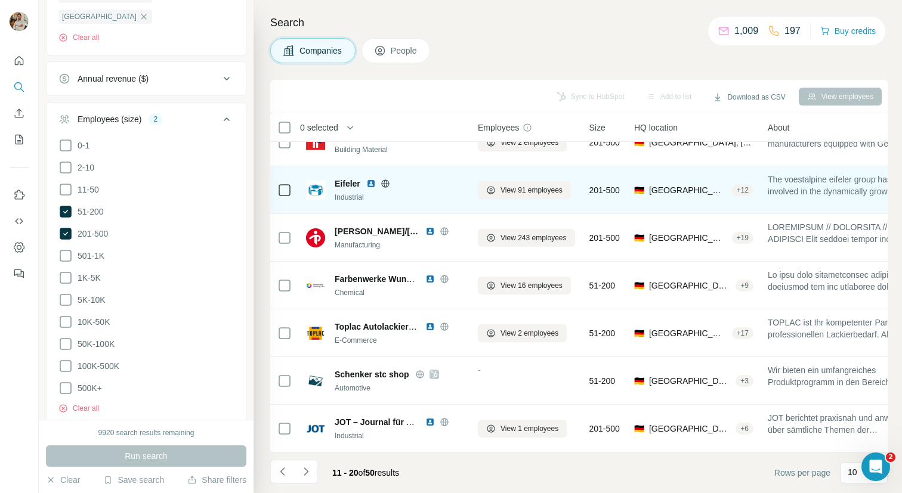
scroll to position [0, 0]
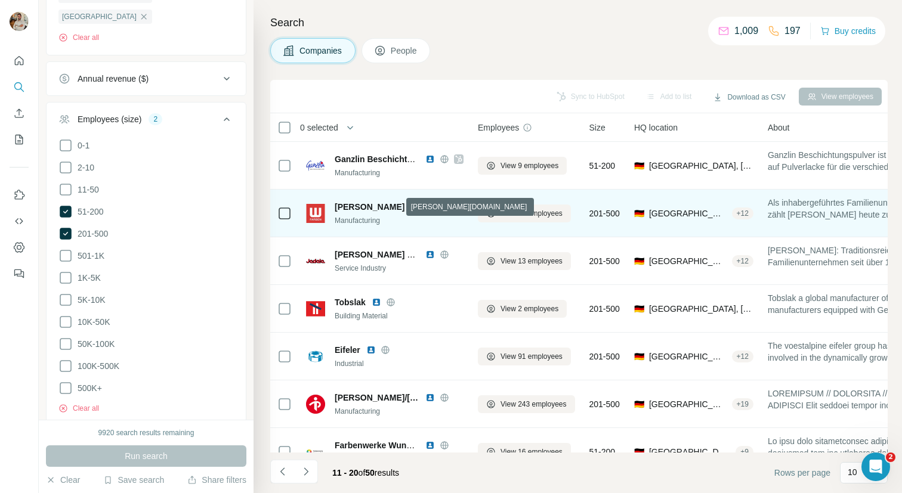
click at [428, 206] on icon at bounding box center [429, 207] width 3 height 8
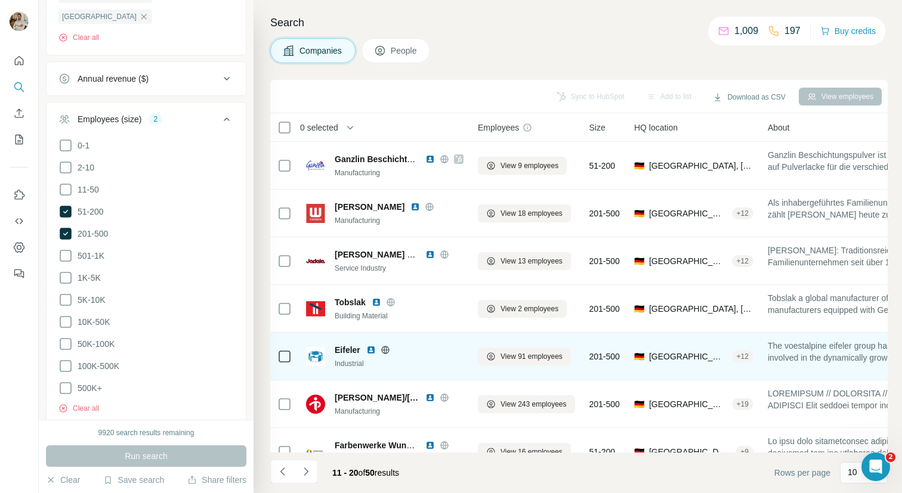
scroll to position [166, 0]
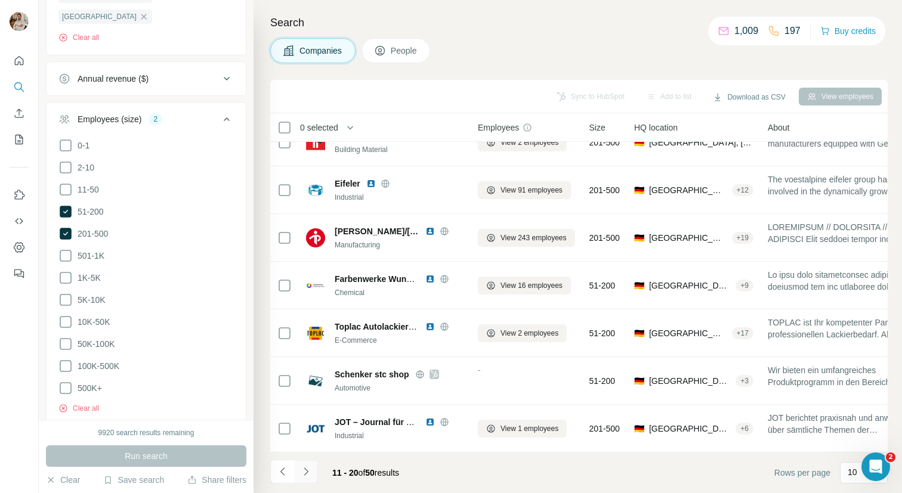
click at [303, 473] on icon "Navigate to next page" at bounding box center [306, 472] width 12 height 12
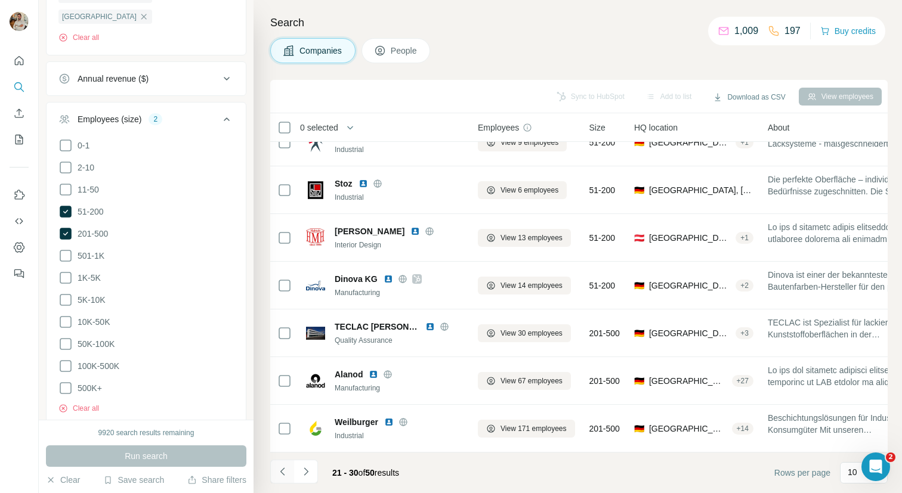
click at [283, 470] on icon "Navigate to previous page" at bounding box center [283, 472] width 12 height 12
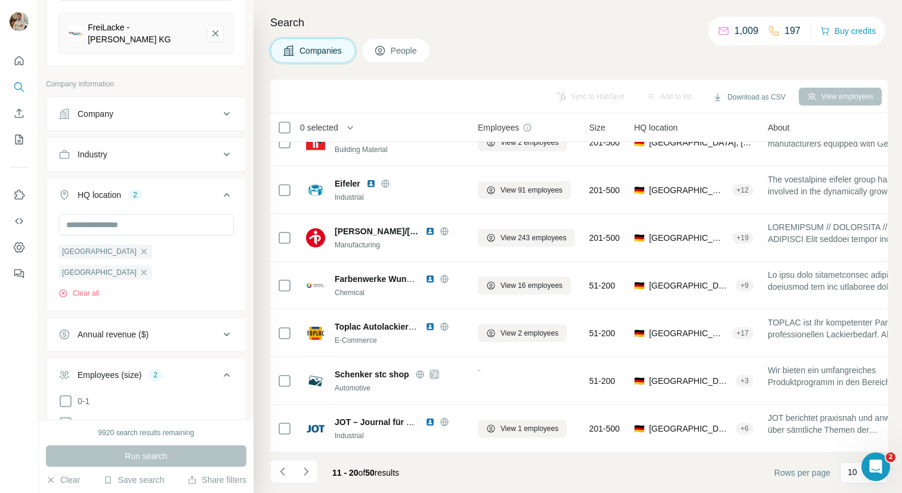
scroll to position [0, 0]
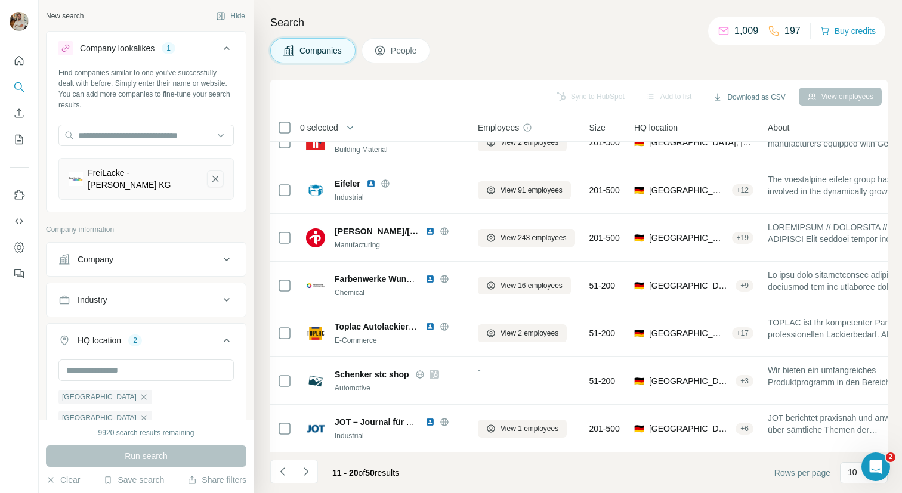
click at [213, 176] on icon "FreiLacke - Emil Frei KG-remove-button" at bounding box center [215, 179] width 6 height 6
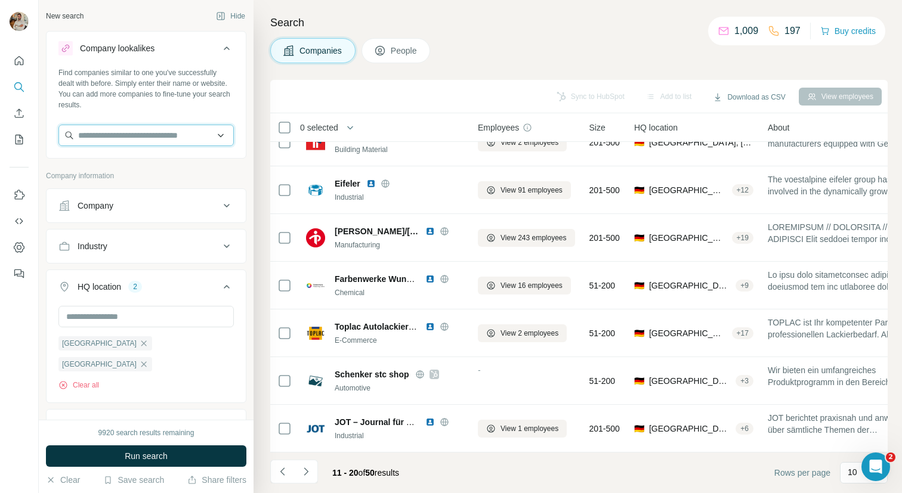
click at [133, 137] on input "text" at bounding box center [145, 135] width 175 height 21
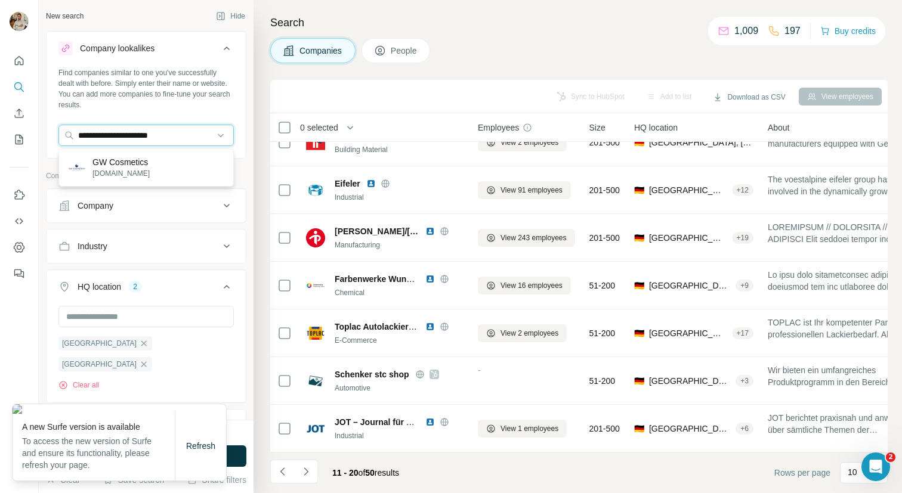
type input "**********"
click at [132, 162] on p "GW Cosmetics" at bounding box center [120, 162] width 57 height 12
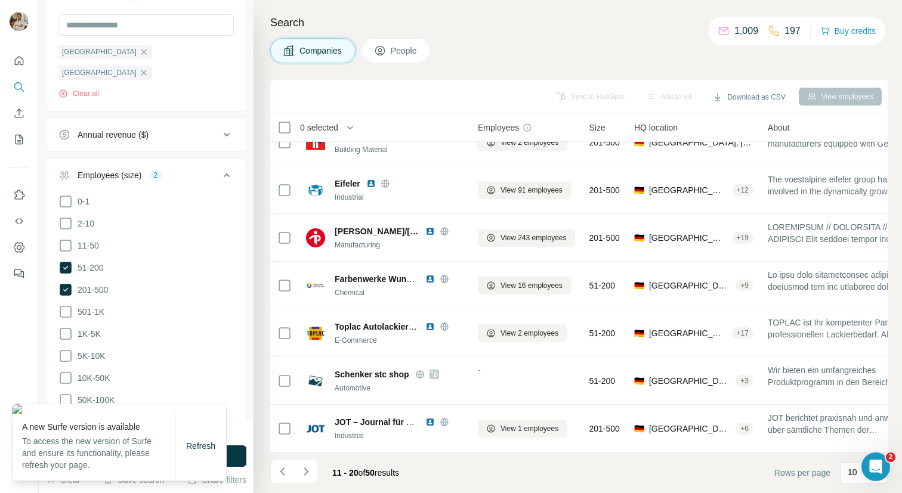
scroll to position [392, 0]
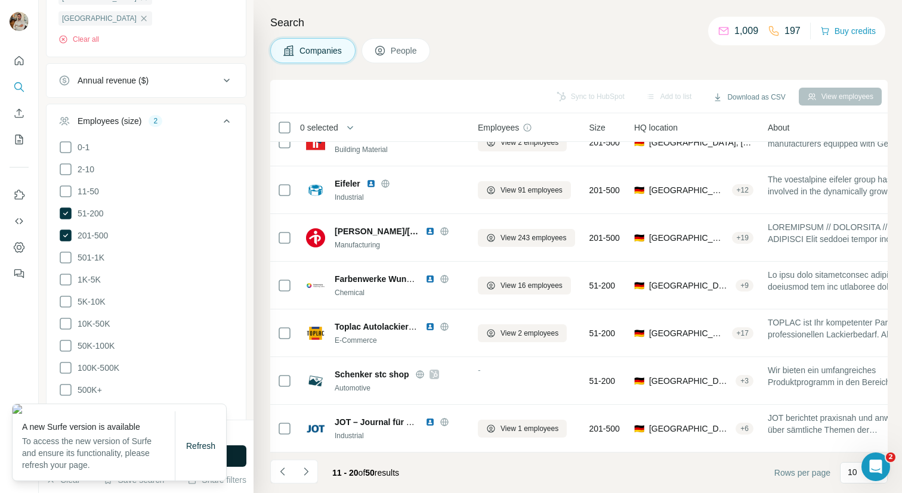
click at [236, 453] on button "Run search" at bounding box center [146, 455] width 200 height 21
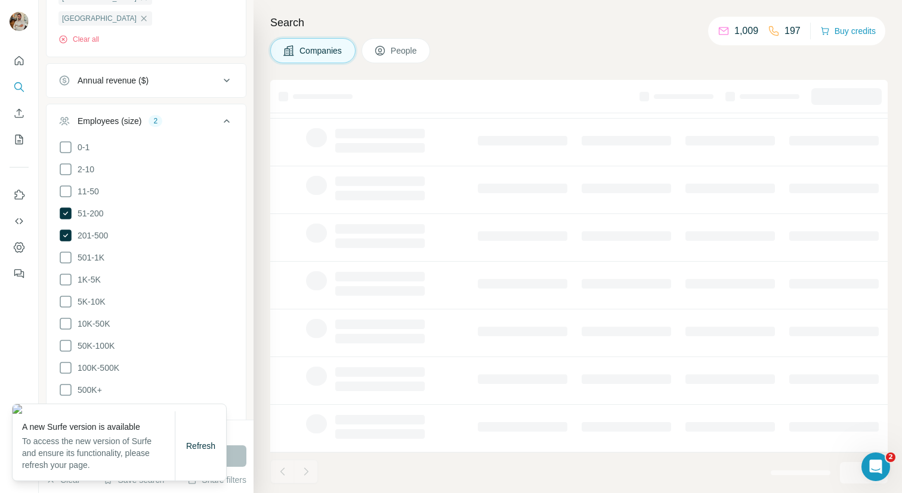
scroll to position [0, 0]
click at [202, 451] on span "Refresh" at bounding box center [200, 446] width 29 height 10
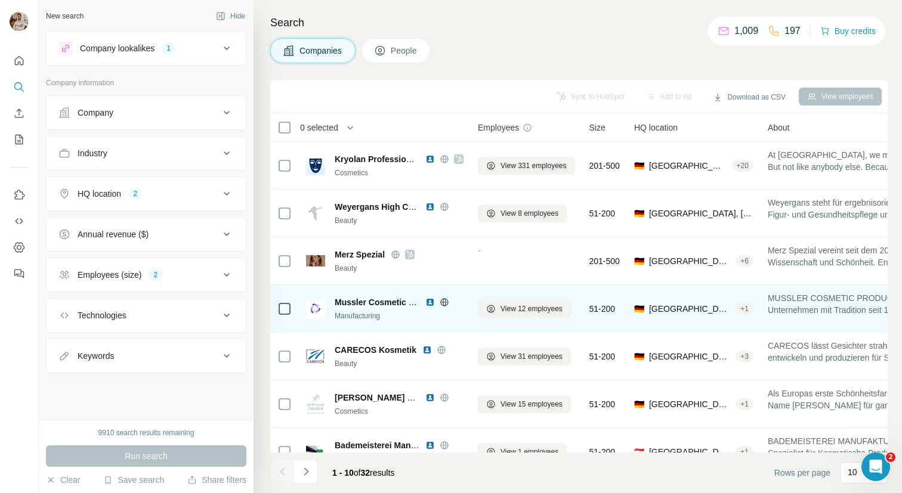
scroll to position [166, 0]
